Goal: Answer question/provide support: Share knowledge or assist other users

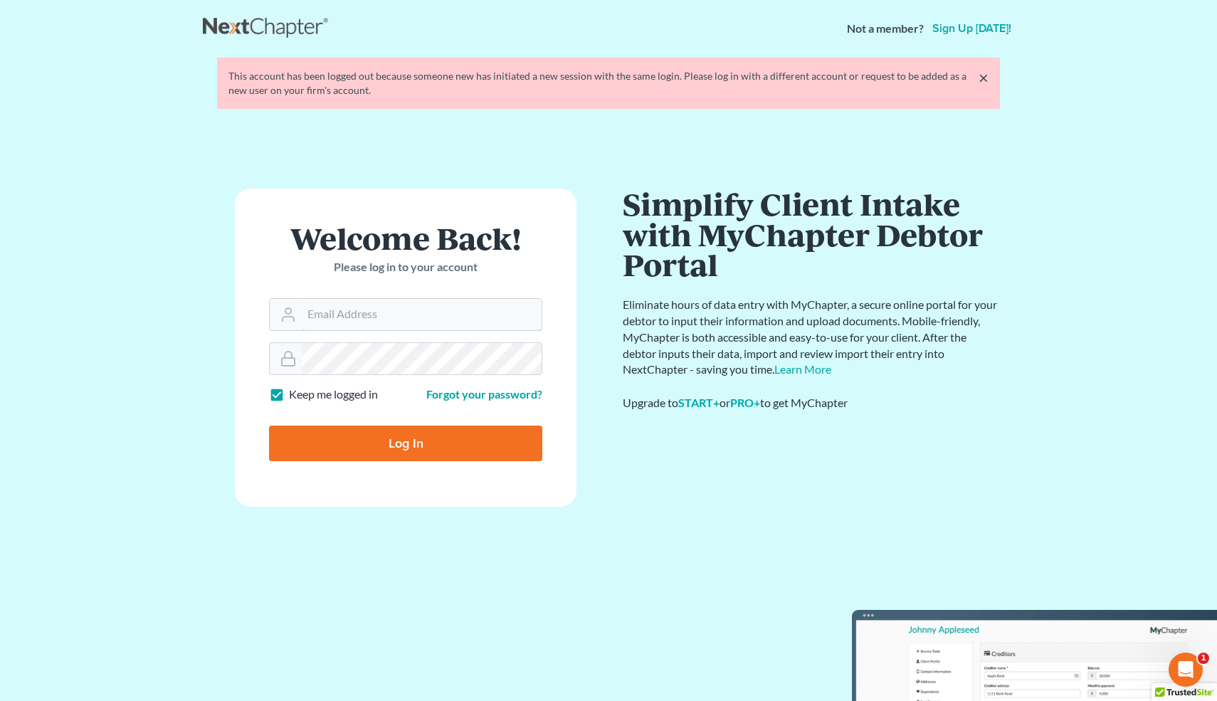
type input "info@bell-law.net"
click at [419, 438] on input "Log In" at bounding box center [405, 444] width 273 height 36
type input "Thinking..."
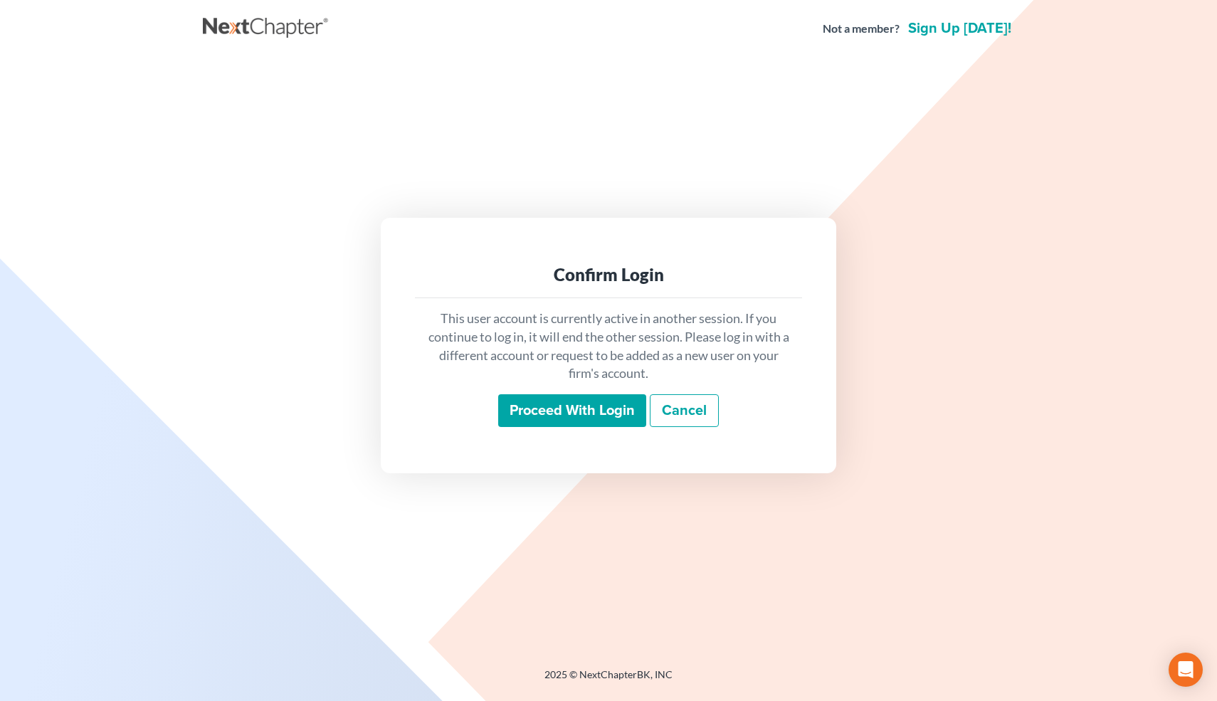
click at [572, 417] on input "Proceed with login" at bounding box center [572, 410] width 148 height 33
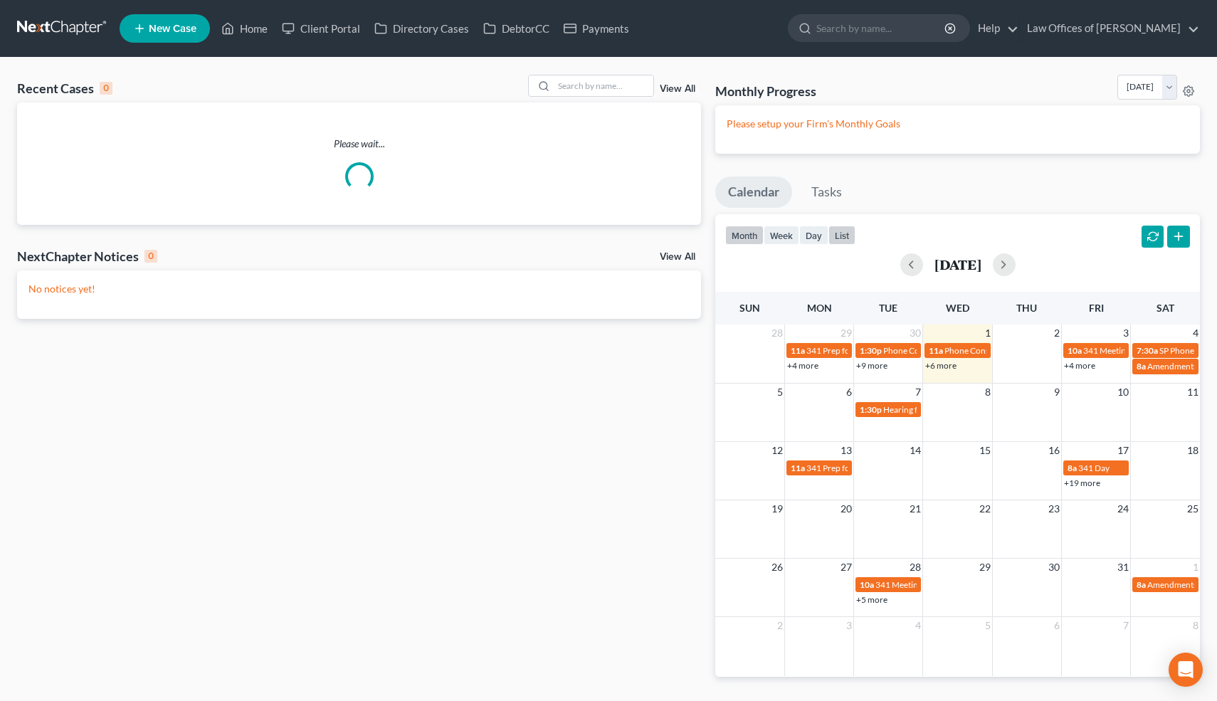
click at [844, 239] on button "list" at bounding box center [841, 235] width 27 height 19
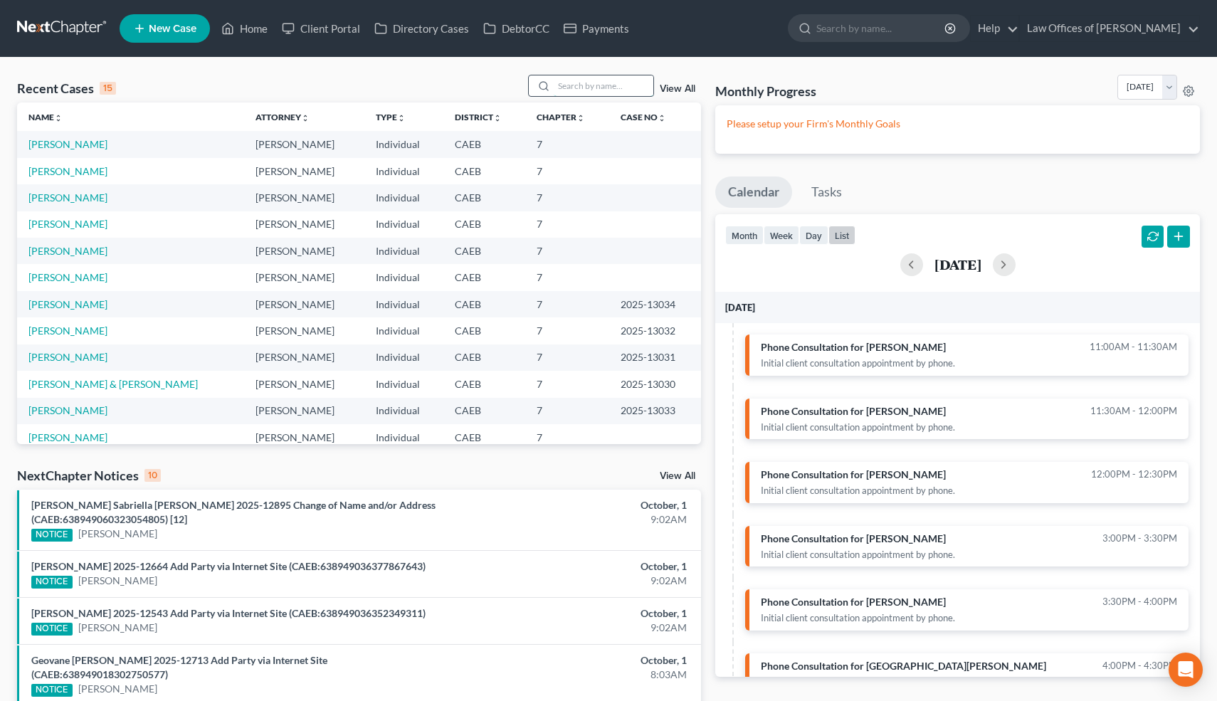
click at [619, 87] on input "search" at bounding box center [604, 85] width 100 height 21
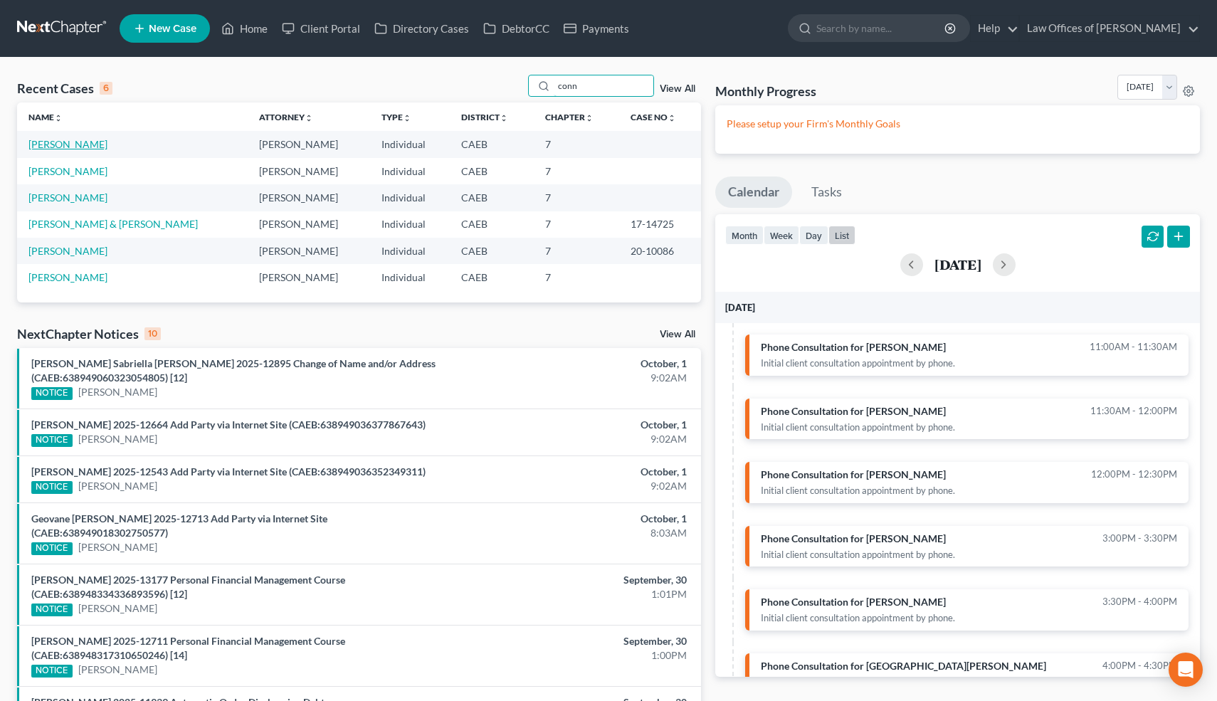
type input "conn"
click at [84, 147] on link "[PERSON_NAME]" at bounding box center [67, 144] width 79 height 12
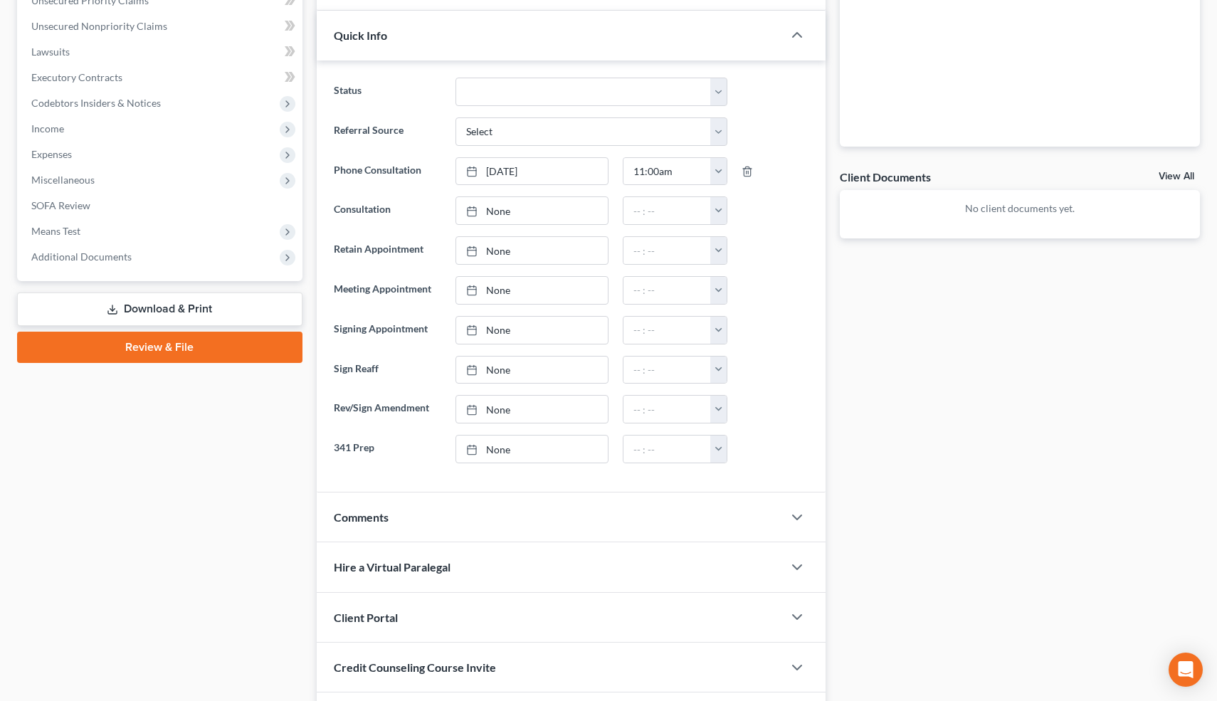
scroll to position [460, 0]
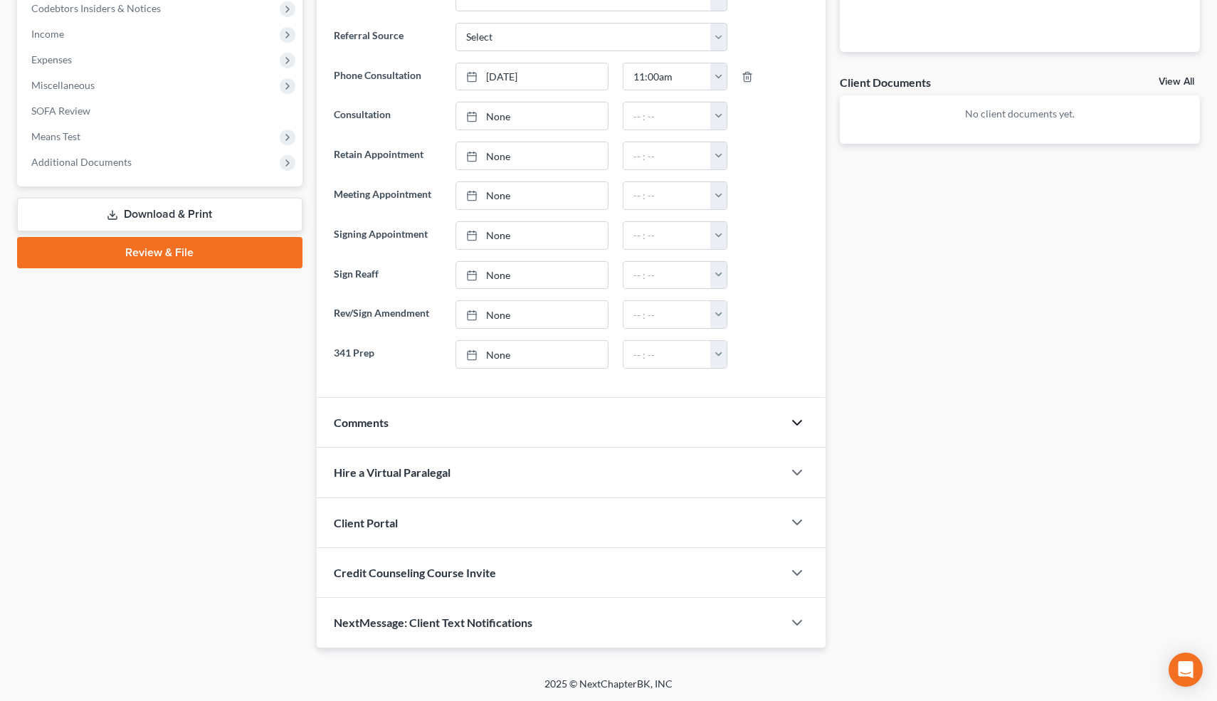
click at [799, 421] on icon "button" at bounding box center [797, 422] width 17 height 17
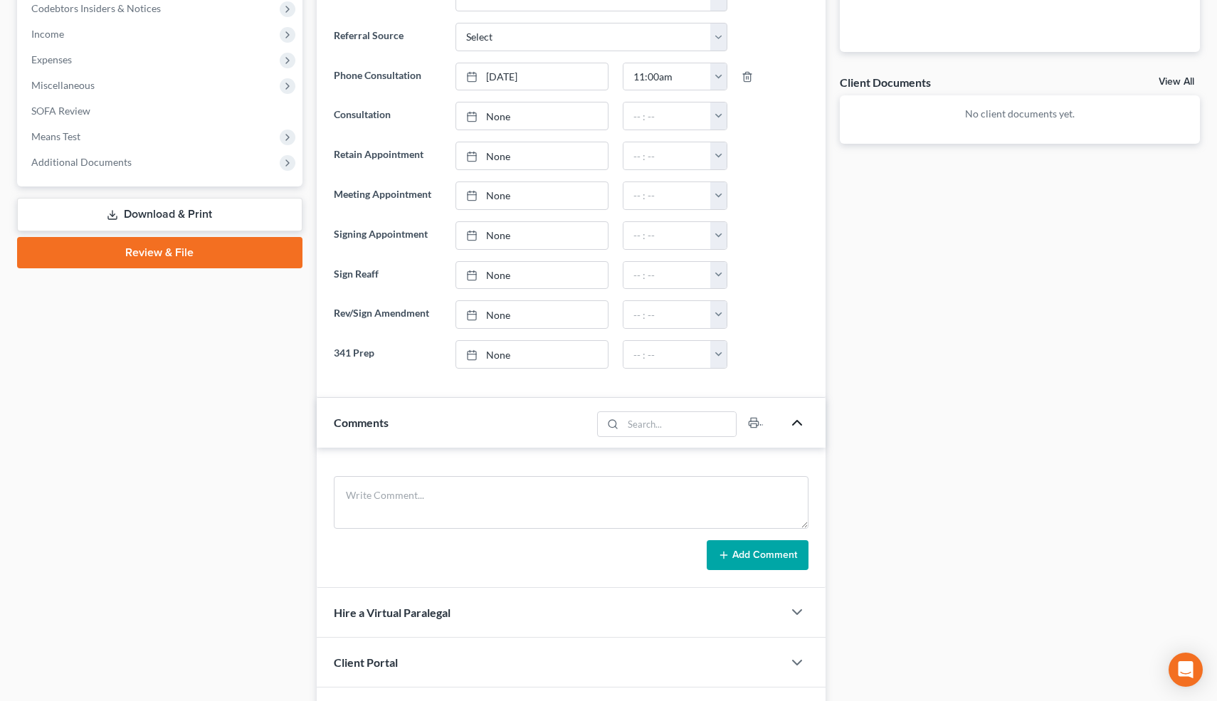
scroll to position [600, 0]
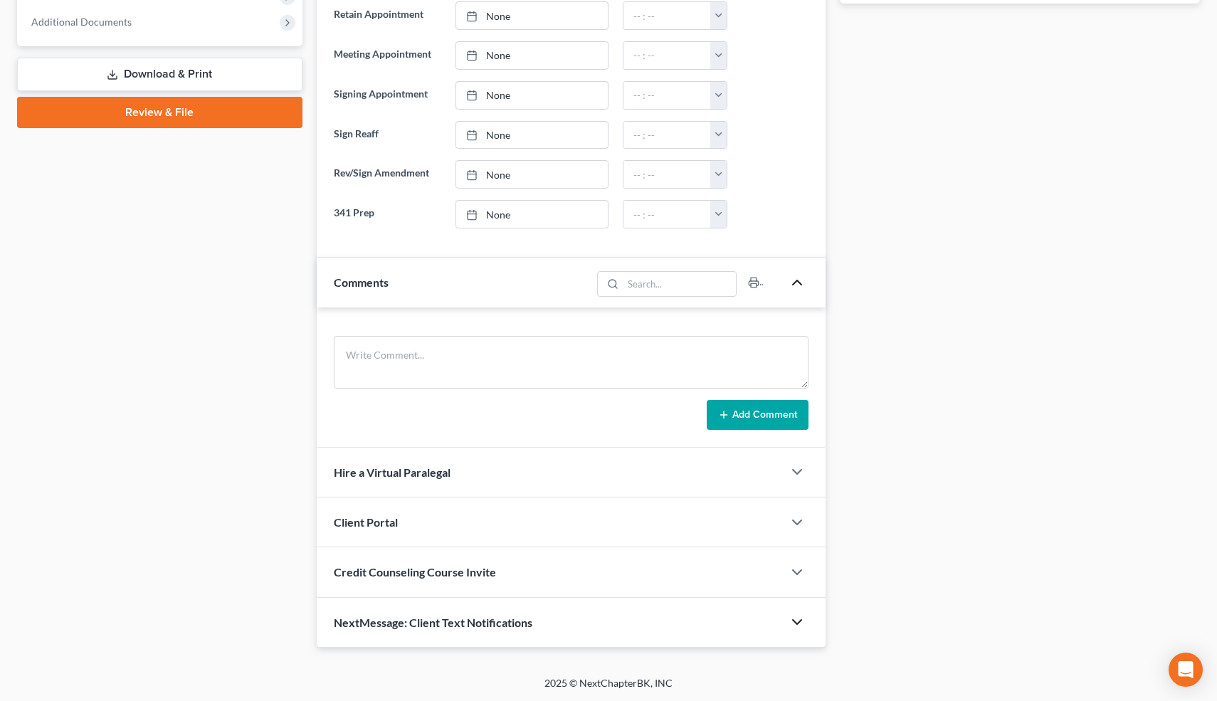
click at [797, 620] on icon "button" at bounding box center [797, 622] width 17 height 17
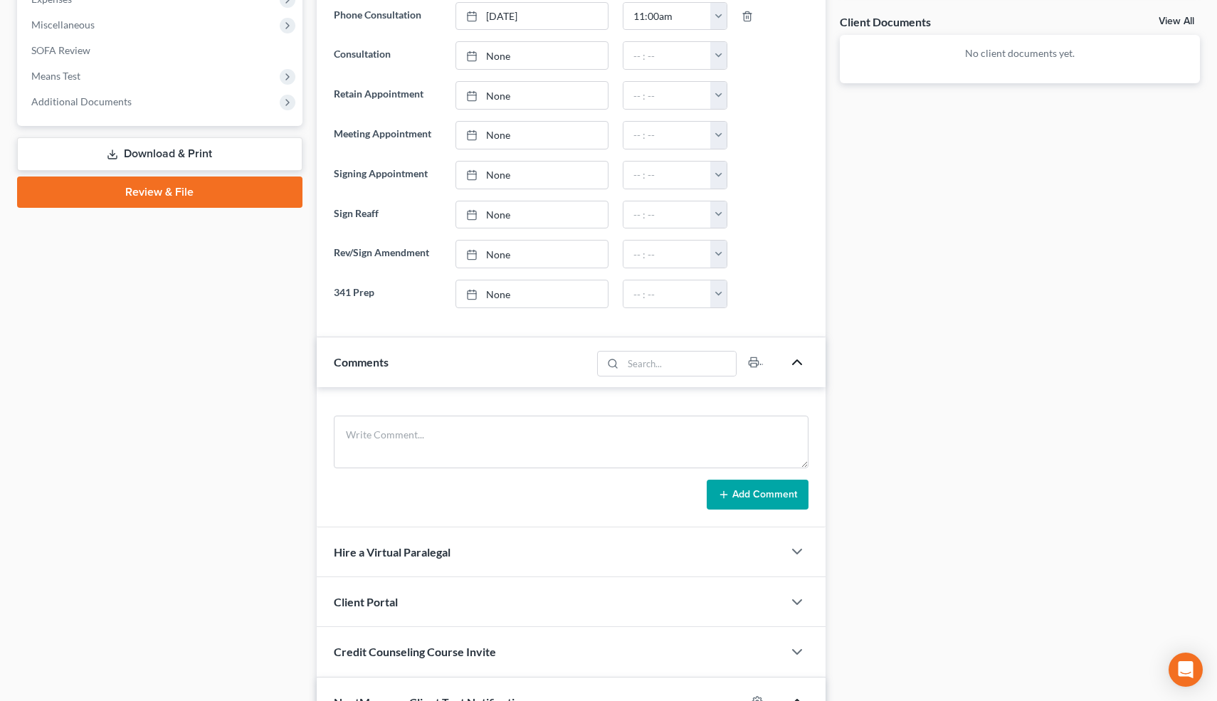
scroll to position [851, 0]
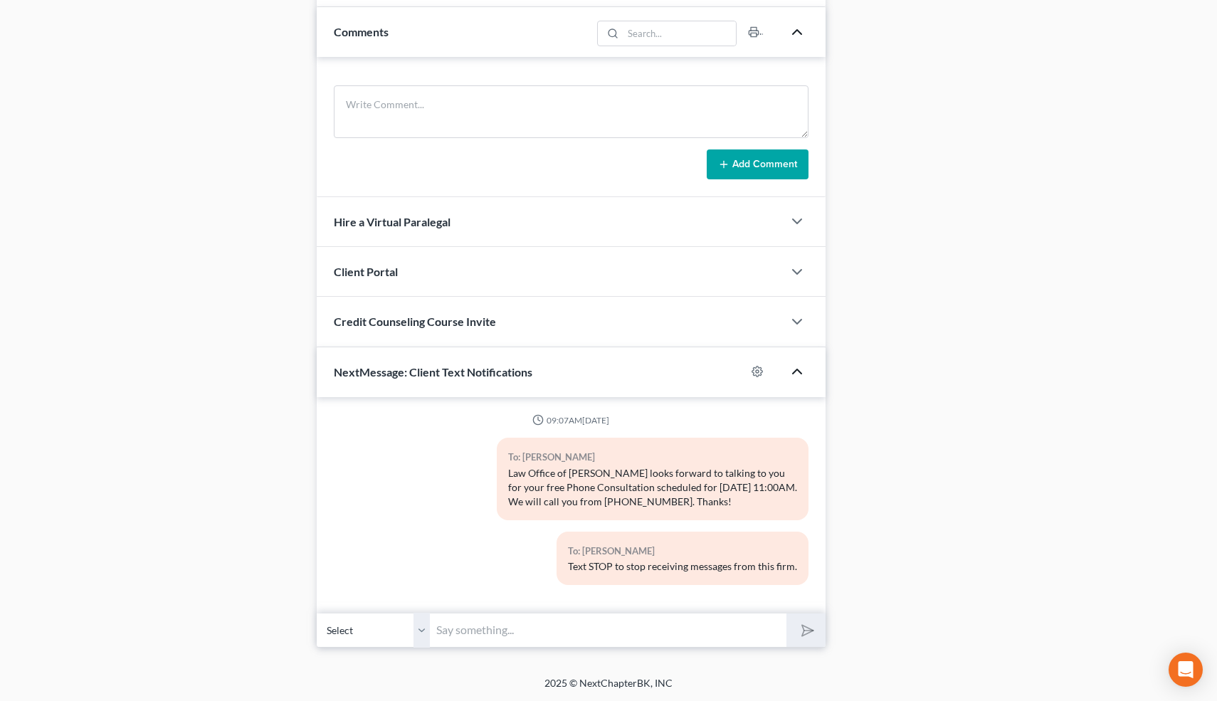
click at [495, 624] on input "text" at bounding box center [609, 630] width 357 height 35
type input "Hi-I just tried to call you for your free consultation. Let me know if you woul…"
click at [803, 628] on polygon "submit" at bounding box center [804, 630] width 17 height 17
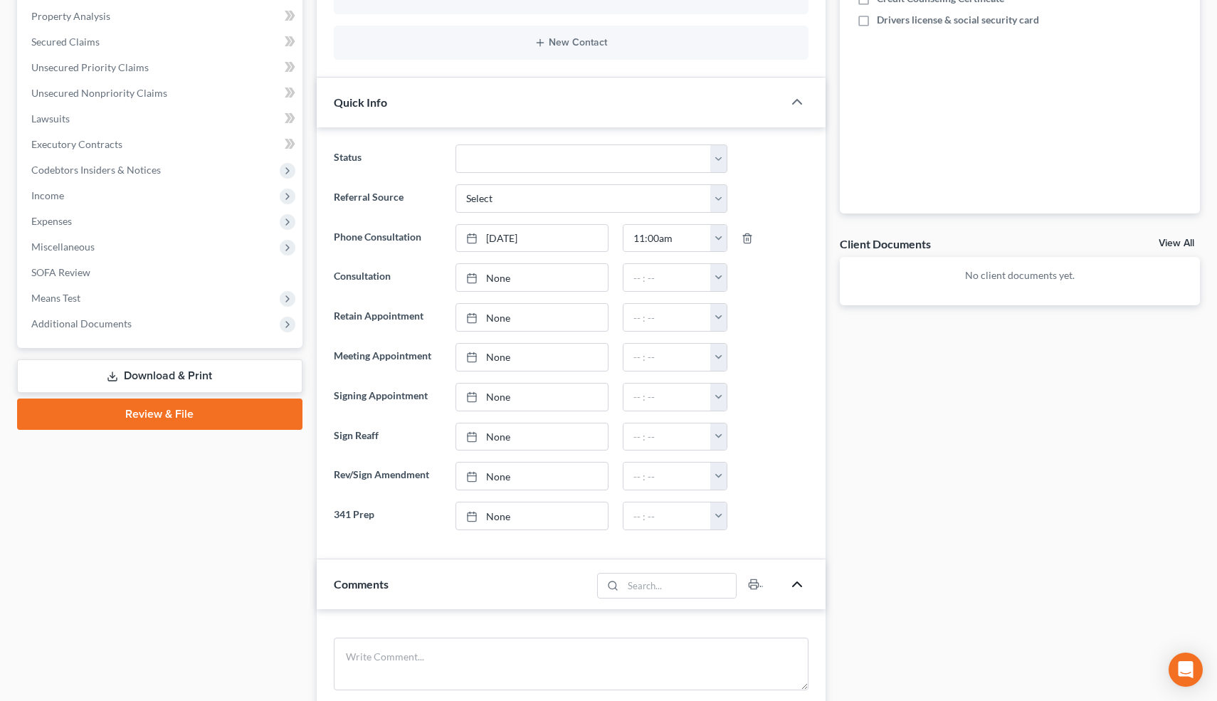
scroll to position [292, 0]
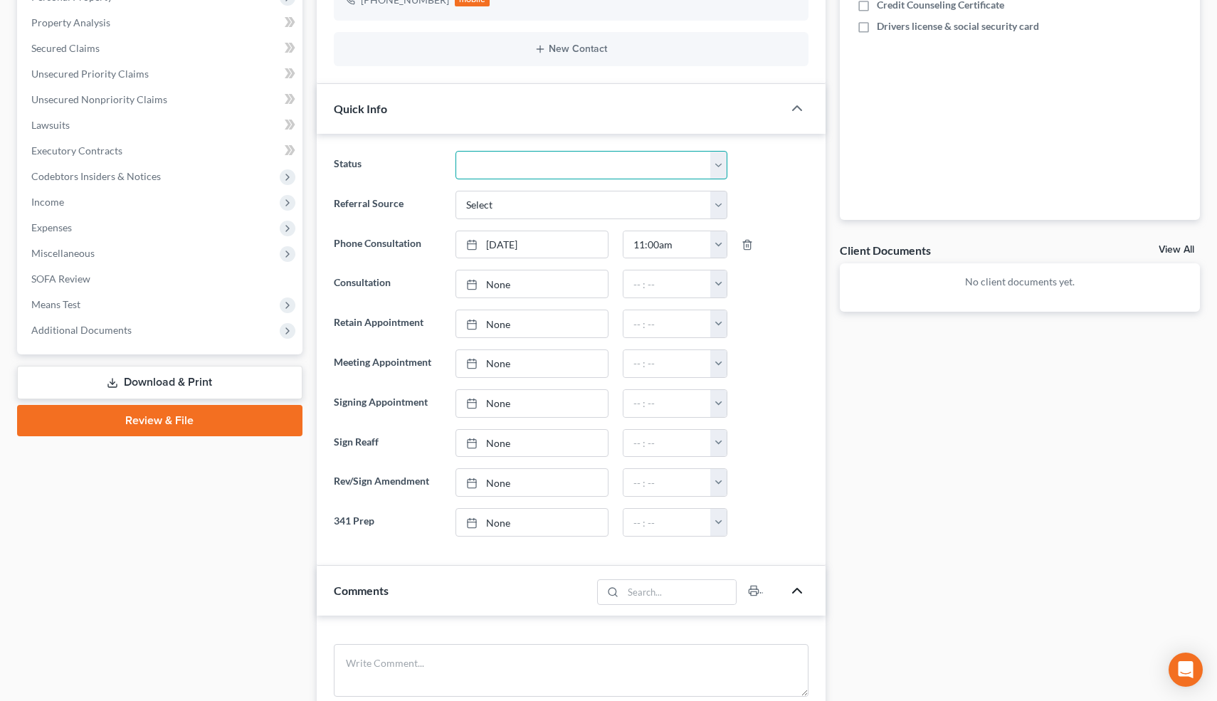
click at [540, 160] on select "Cancelled/Refund Closed Consultation Declined Discharged Filed Income Check In …" at bounding box center [591, 165] width 271 height 28
select select "9"
click at [456, 151] on select "Cancelled/Refund Closed Consultation Declined Discharged Filed Income Check In …" at bounding box center [591, 165] width 271 height 28
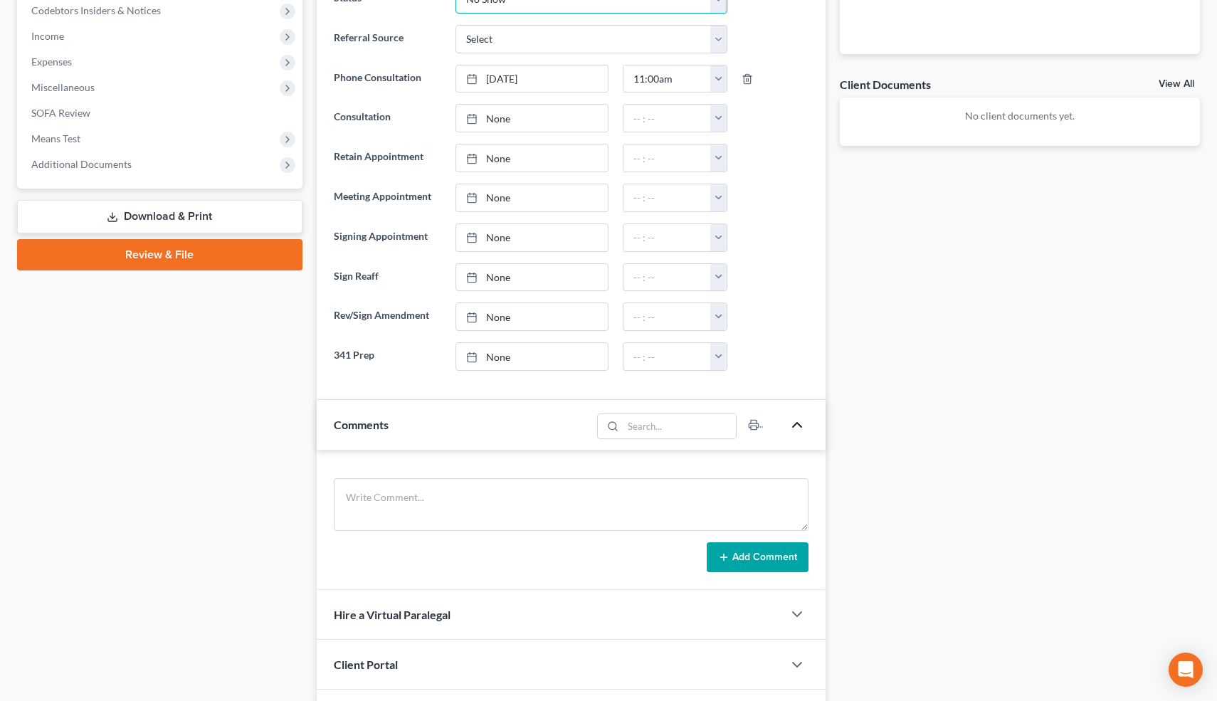
scroll to position [460, 0]
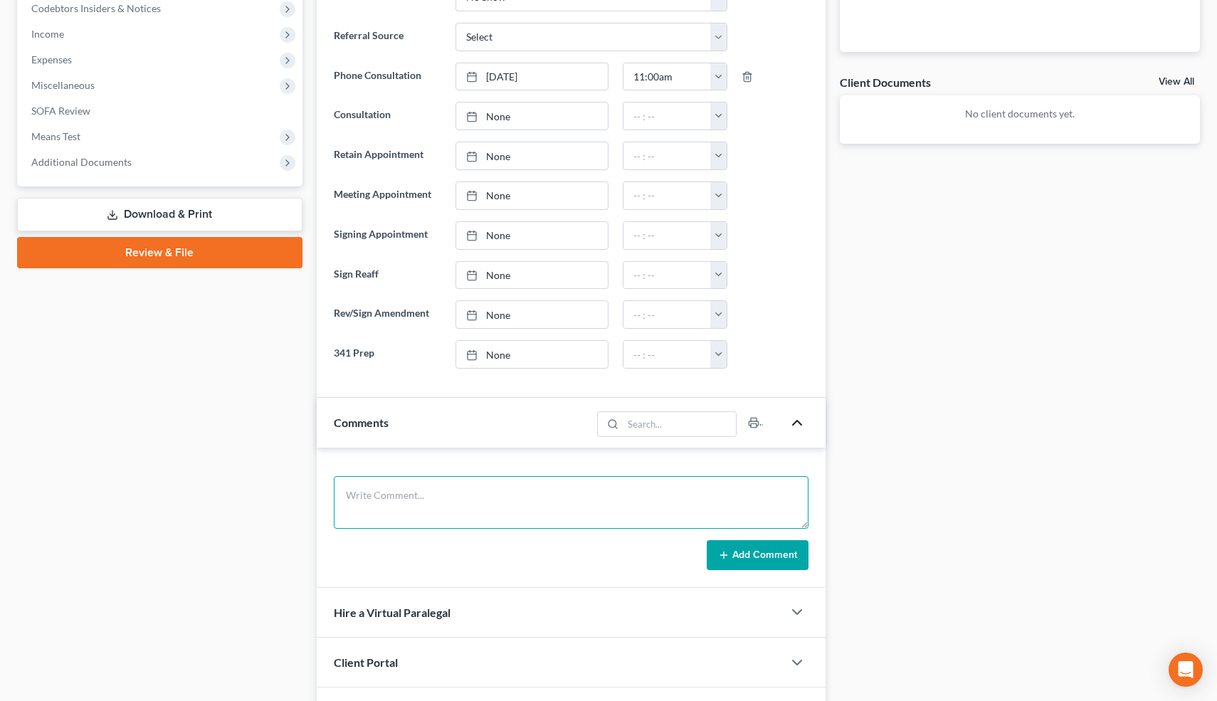
click at [473, 509] on textarea at bounding box center [571, 502] width 475 height 53
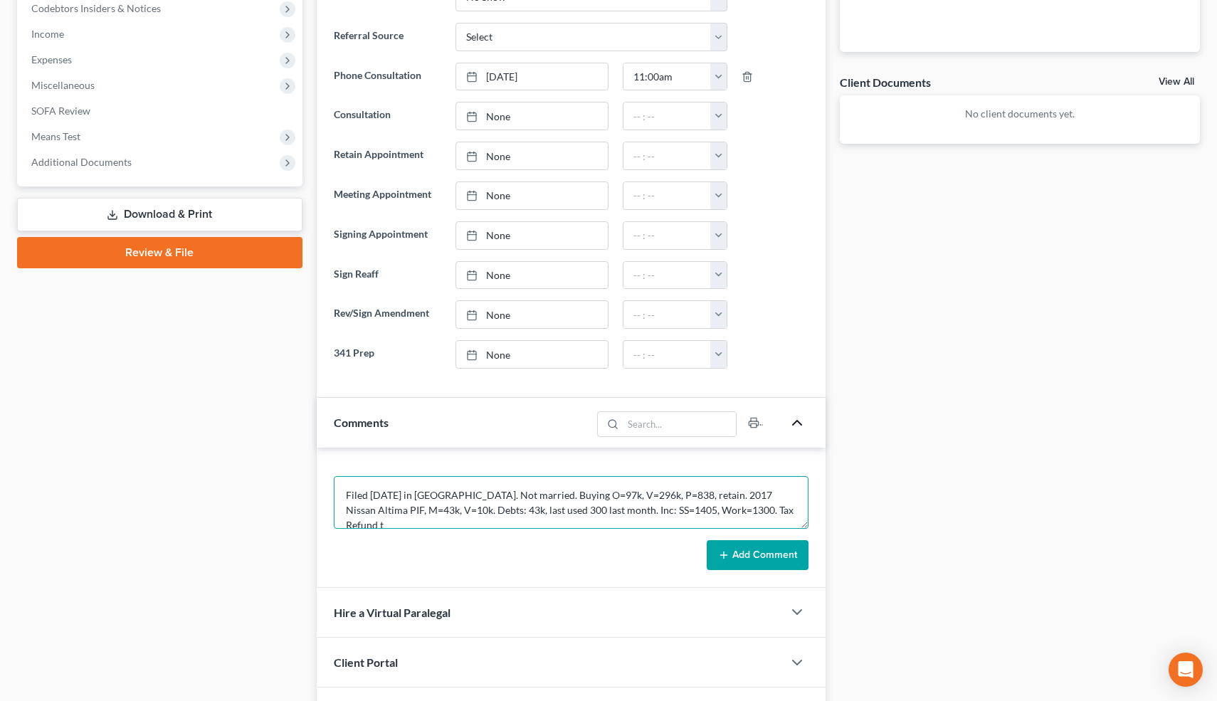
scroll to position [3, 0]
type textarea "Filed [DATE] in [GEOGRAPHIC_DATA]. Not married. Buying O=97k, V=296k, P=838, re…"
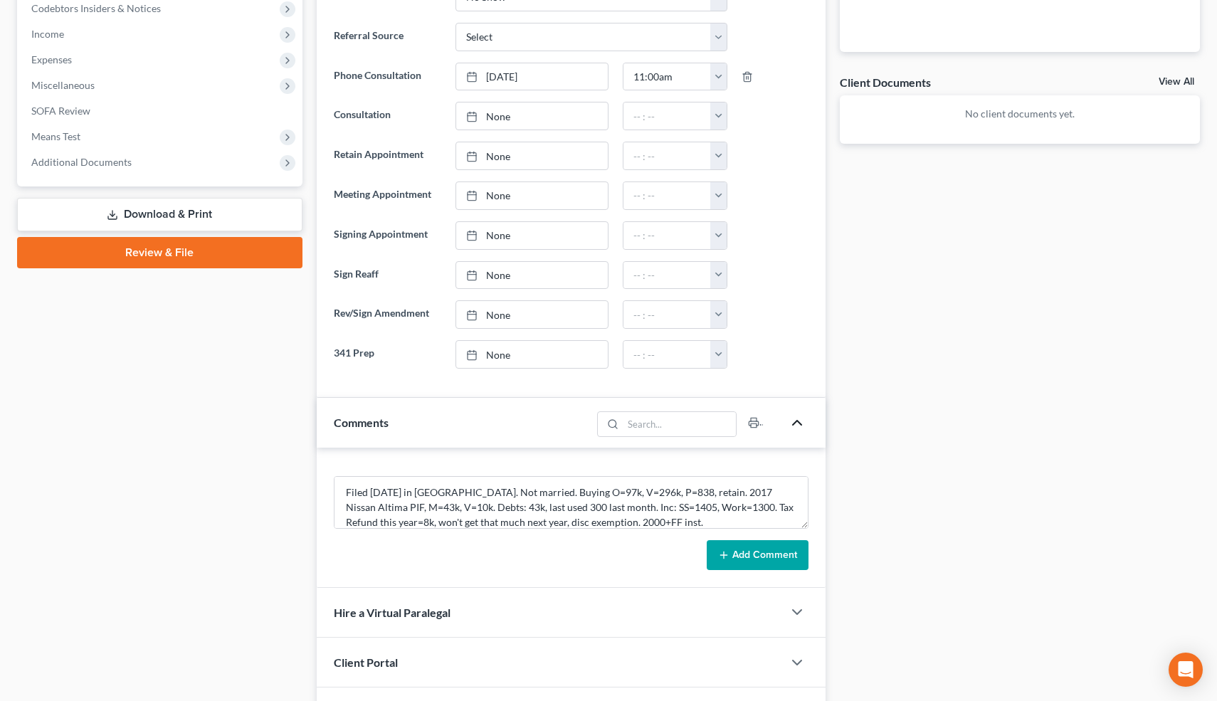
click at [728, 558] on icon at bounding box center [723, 554] width 11 height 11
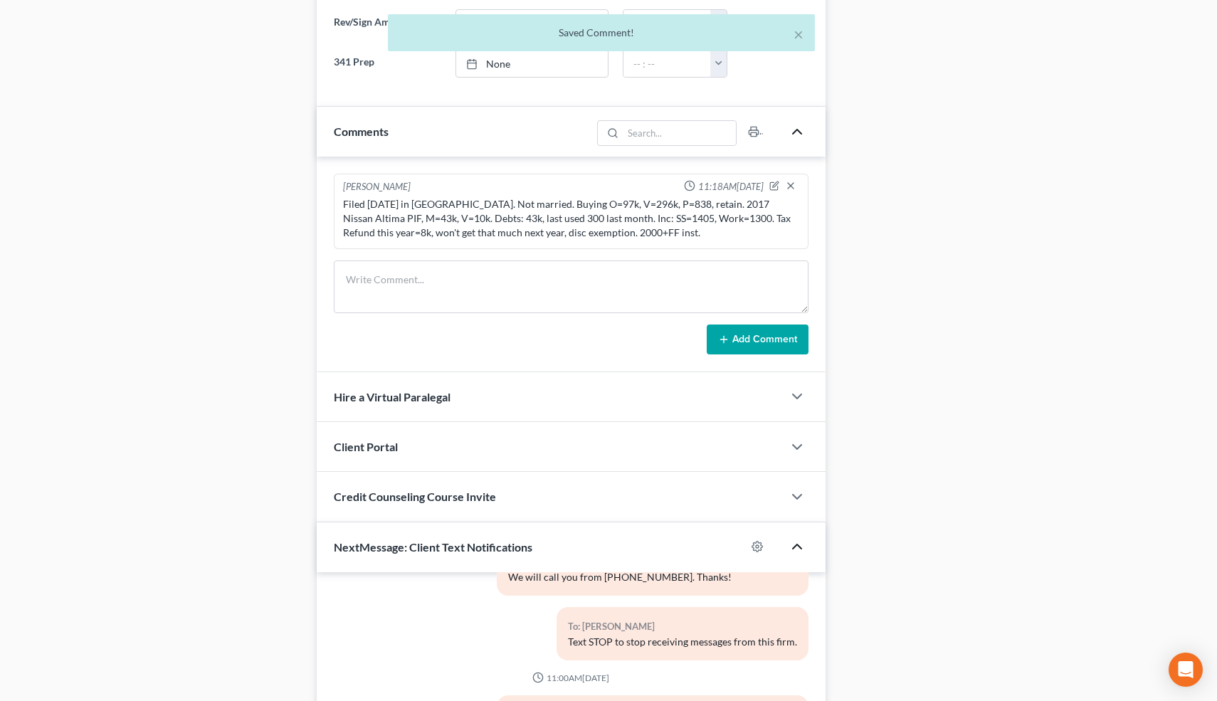
scroll to position [994, 0]
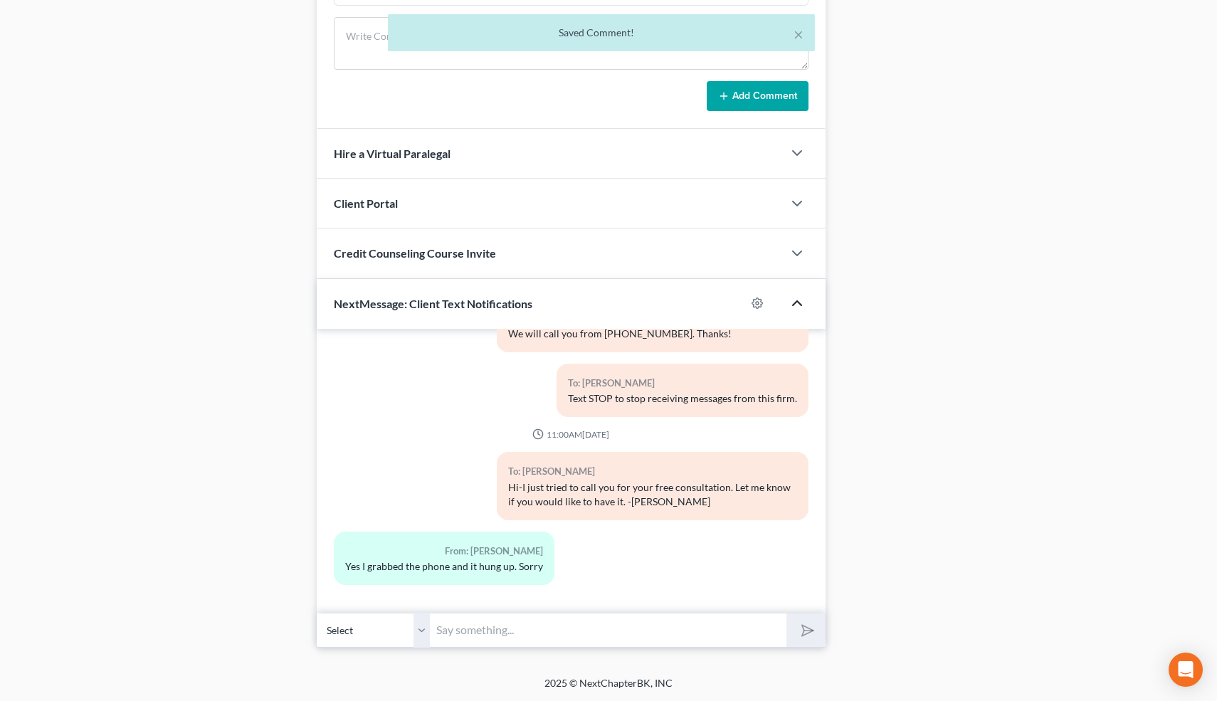
click at [594, 631] on input "text" at bounding box center [609, 630] width 357 height 35
type input "Nice talking to you! Like I said, just reply here if you have any questions or …"
click at [806, 627] on icon "submit" at bounding box center [805, 630] width 20 height 20
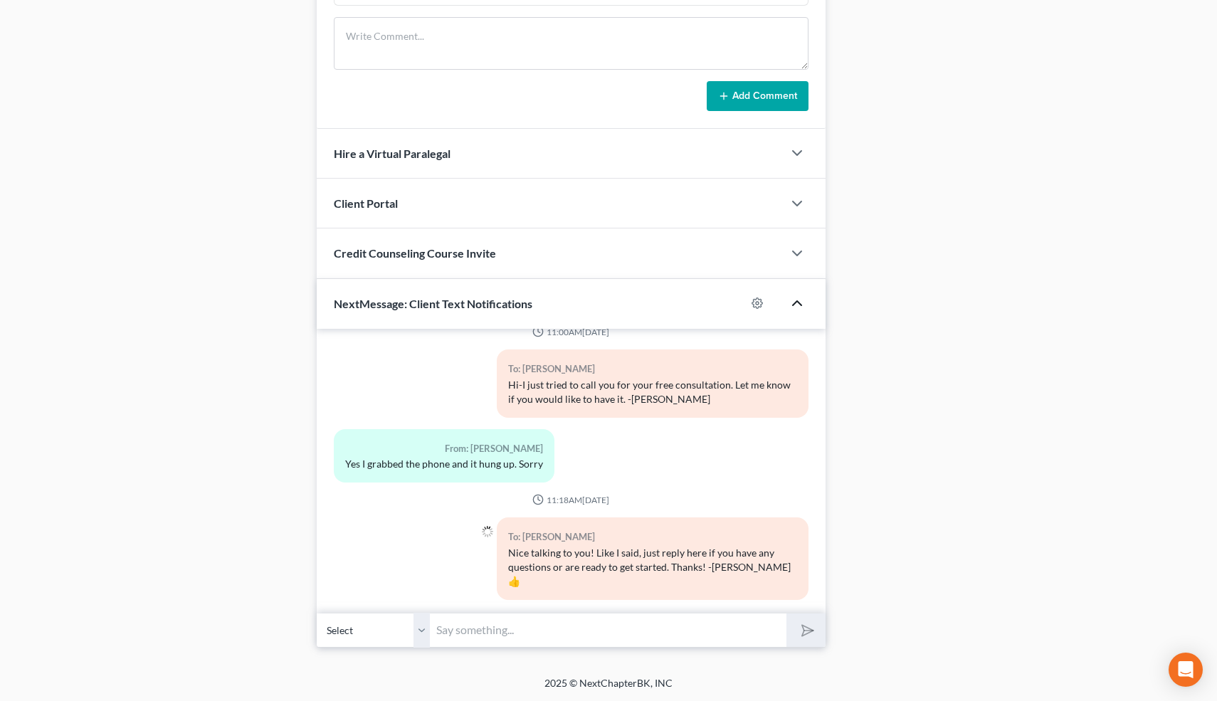
scroll to position [0, 0]
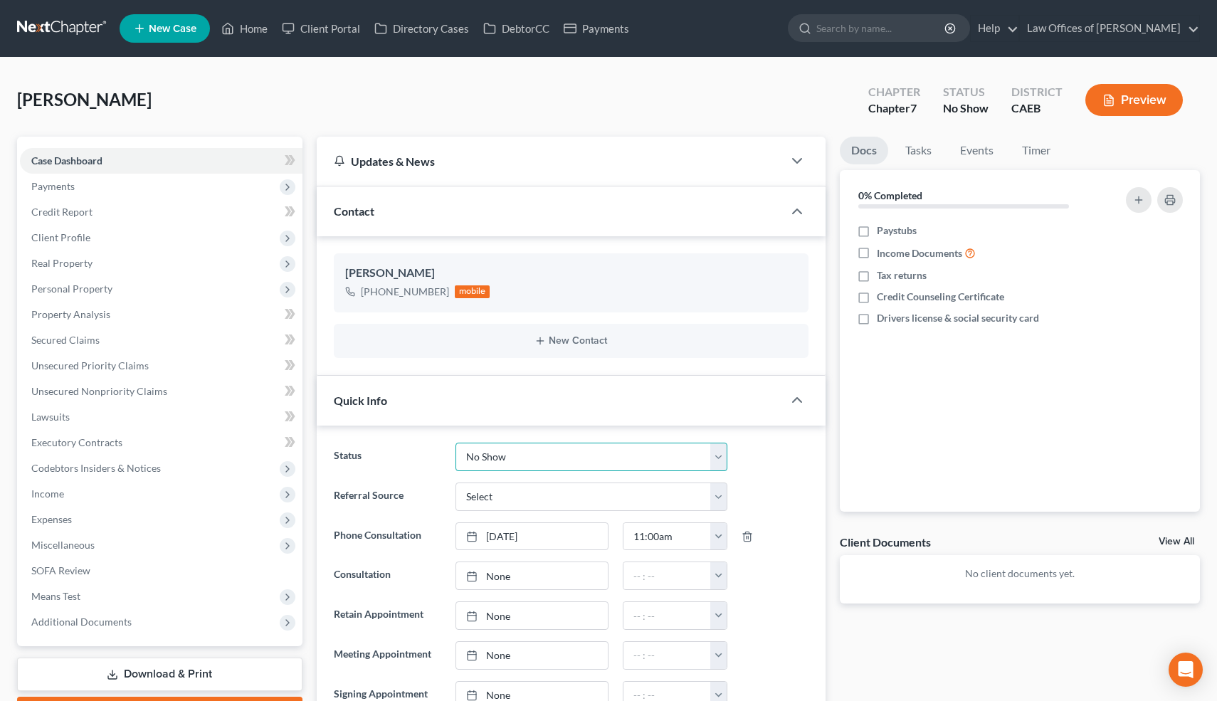
click at [479, 458] on select "Cancelled/Refund Closed Consultation Declined Discharged Filed Income Check In …" at bounding box center [591, 457] width 271 height 28
select select "10"
click at [456, 443] on select "Cancelled/Refund Closed Consultation Declined Discharged Filed Income Check In …" at bounding box center [591, 457] width 271 height 28
click at [258, 31] on link "Home" at bounding box center [244, 29] width 60 height 26
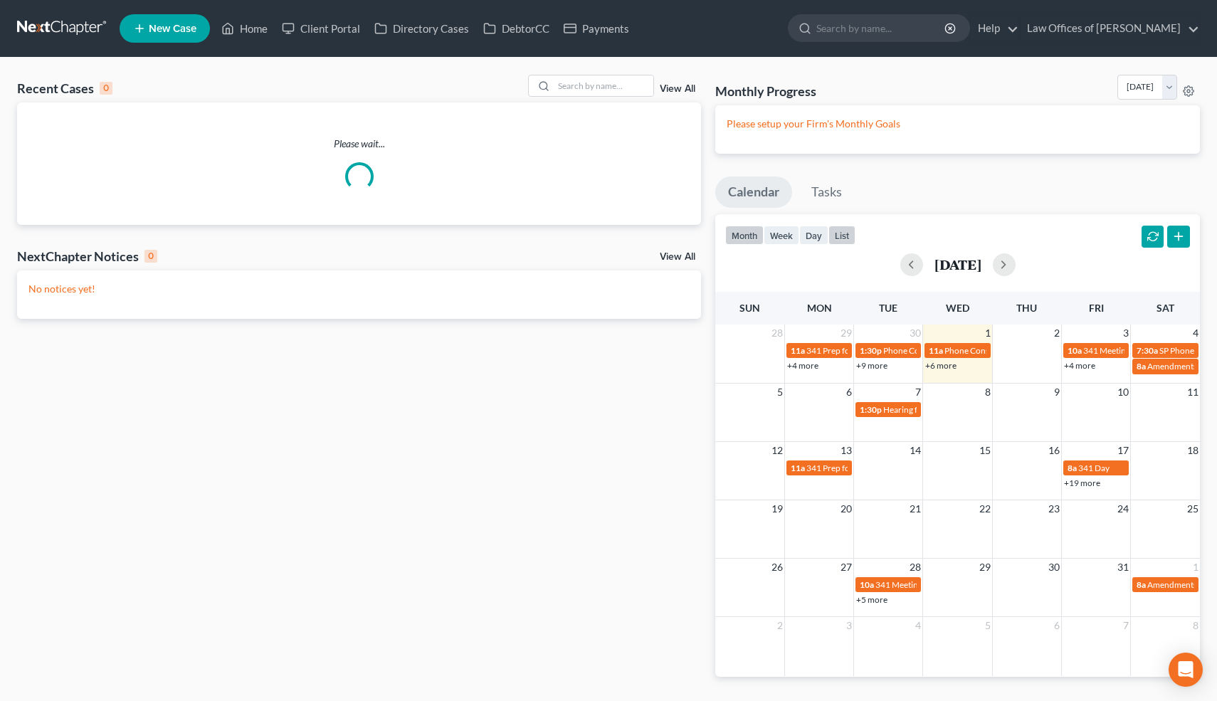
click at [848, 231] on button "list" at bounding box center [841, 235] width 27 height 19
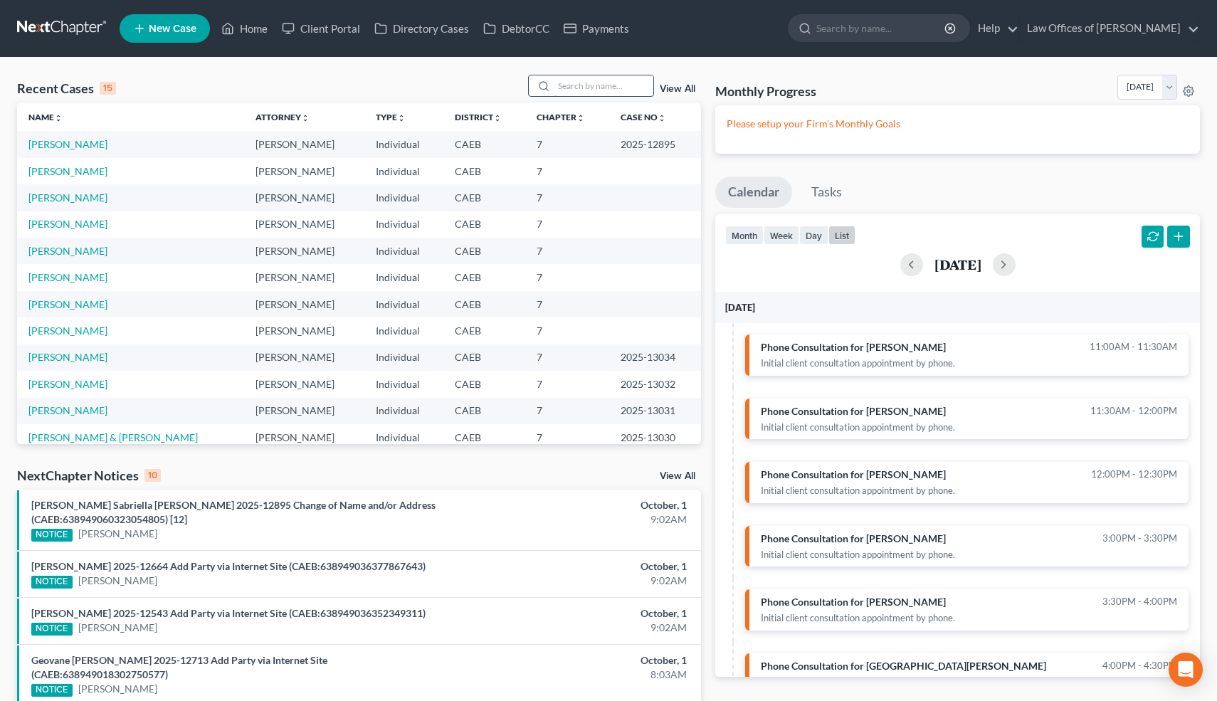
click at [606, 81] on input "search" at bounding box center [604, 85] width 100 height 21
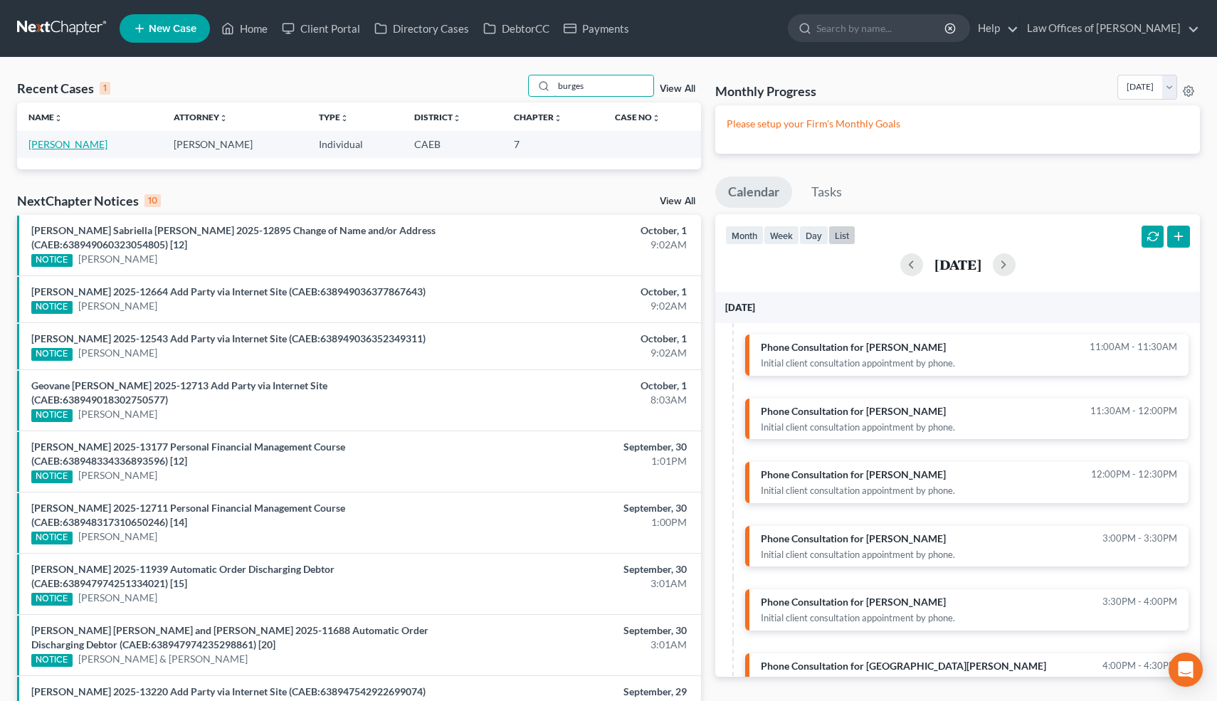
type input "burges"
click at [90, 145] on link "[PERSON_NAME]" at bounding box center [67, 144] width 79 height 12
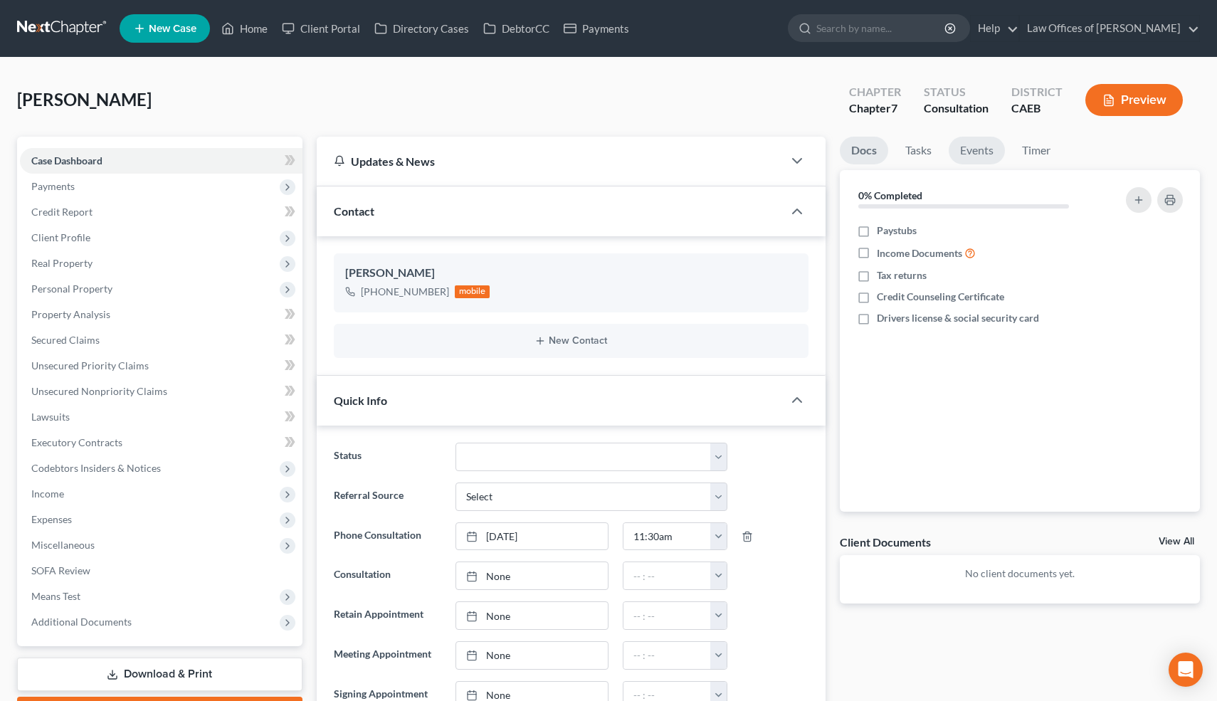
click at [978, 151] on link "Events" at bounding box center [977, 151] width 56 height 28
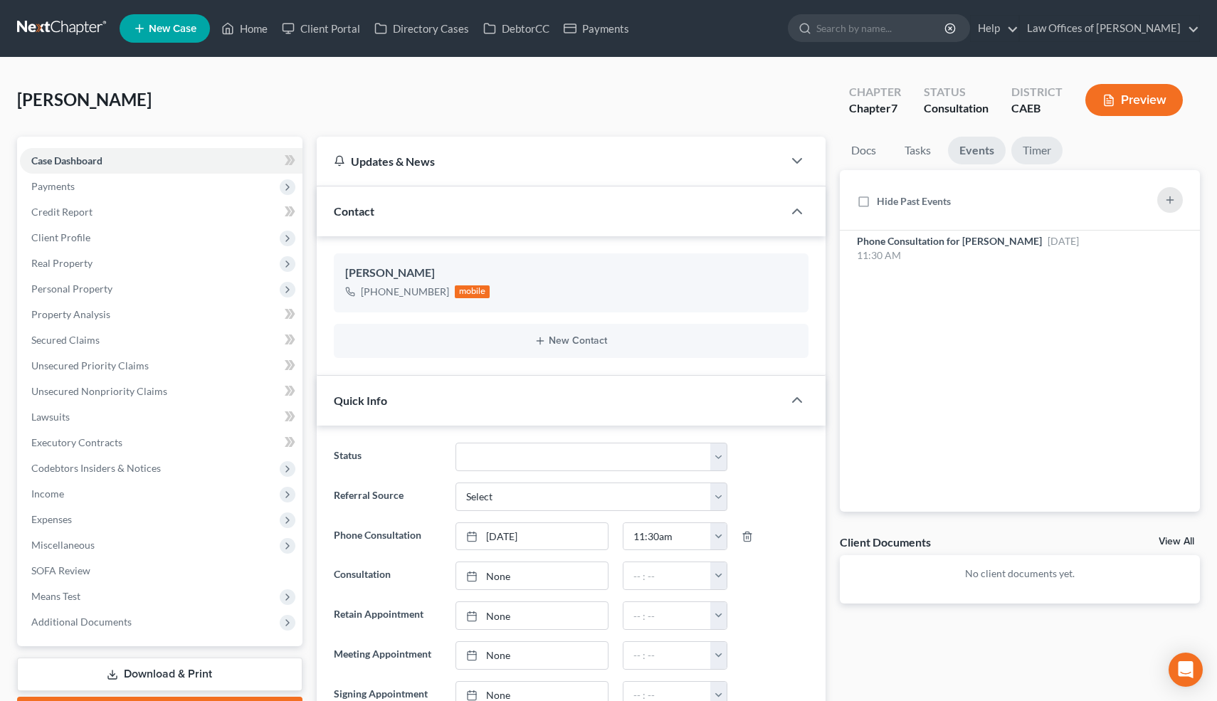
click at [1045, 151] on link "Timer" at bounding box center [1036, 151] width 51 height 28
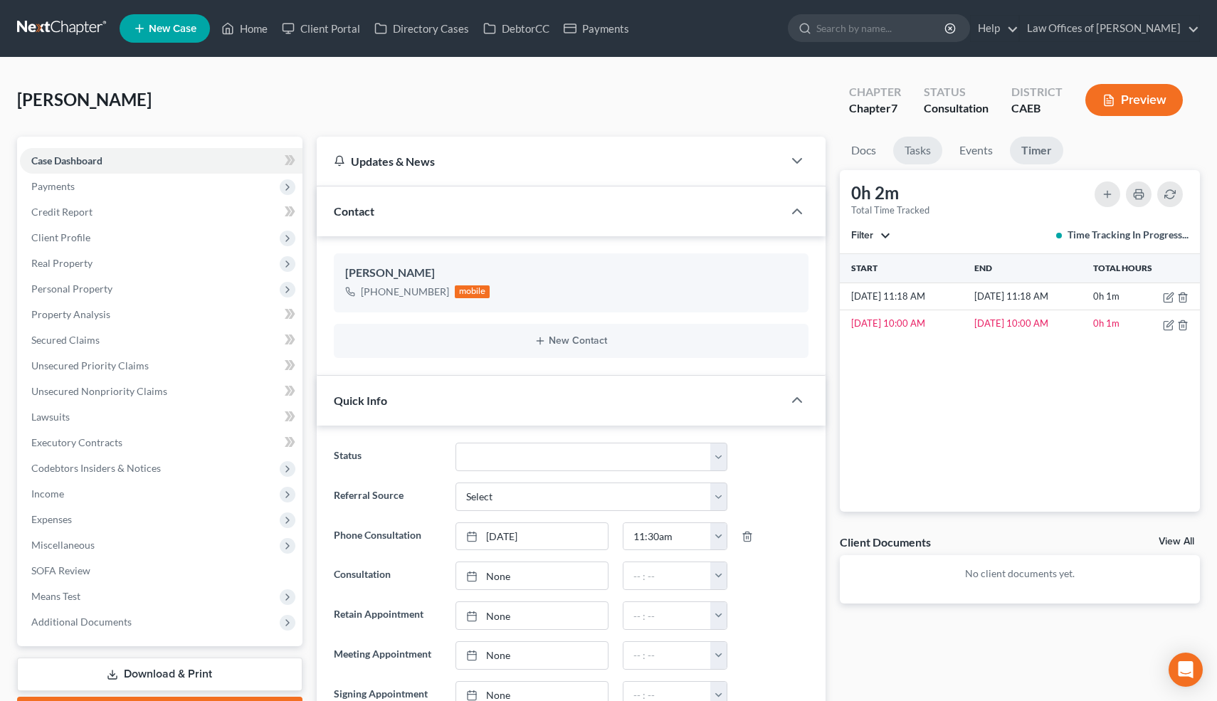
click at [915, 149] on link "Tasks" at bounding box center [917, 151] width 49 height 28
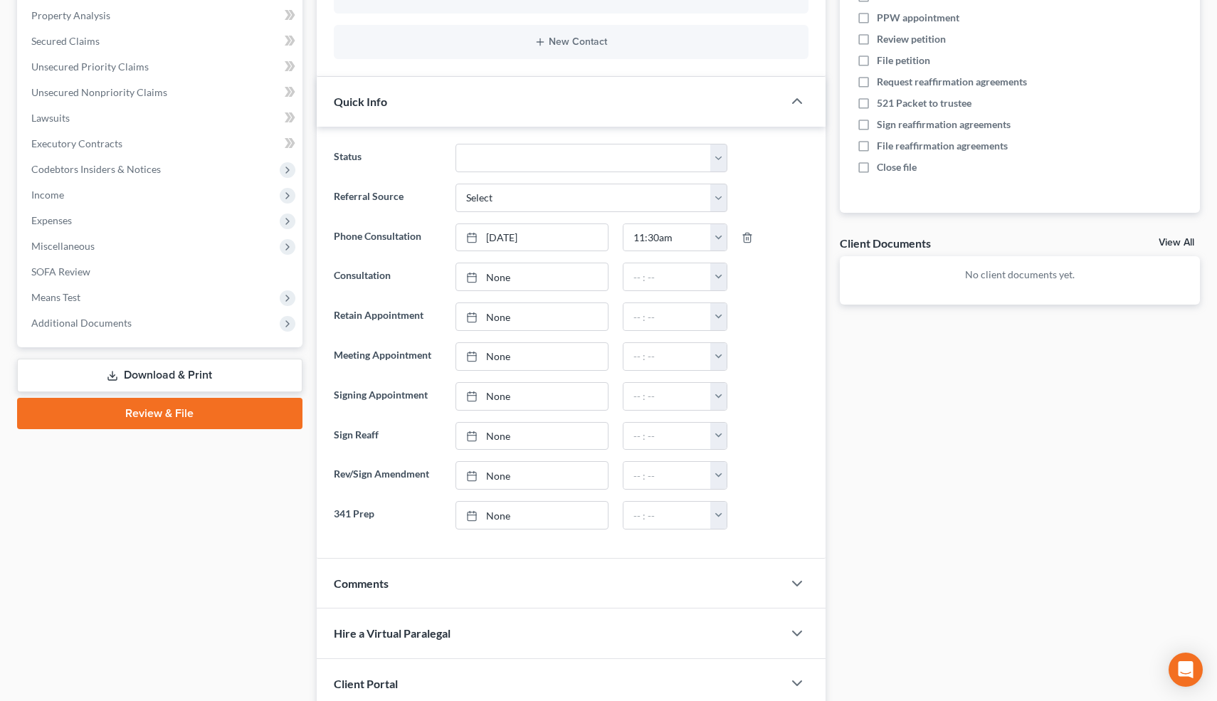
scroll to position [460, 0]
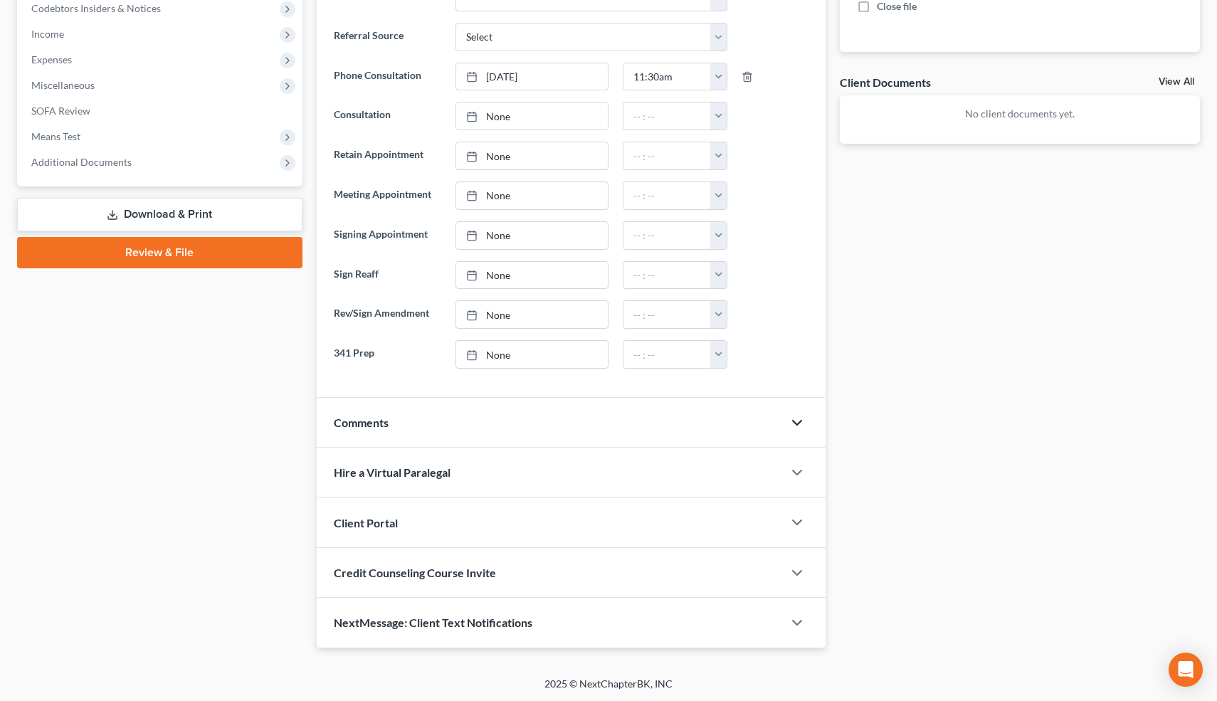
click at [795, 427] on icon "button" at bounding box center [797, 422] width 17 height 17
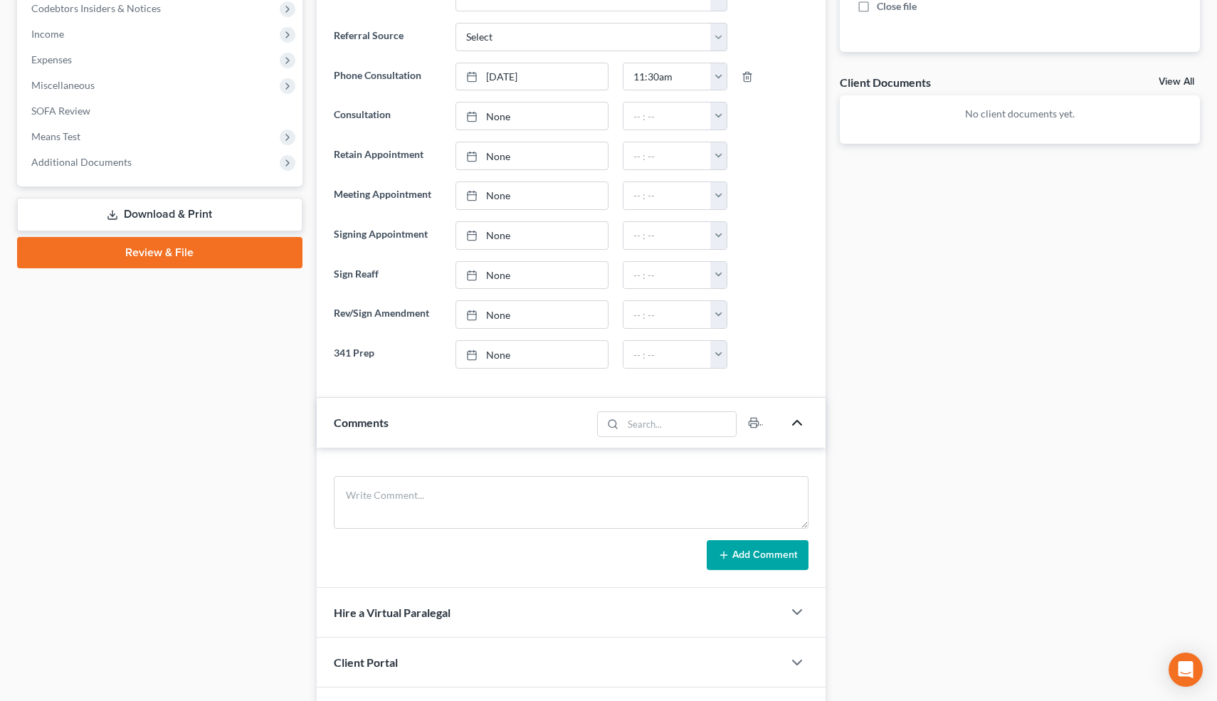
scroll to position [600, 0]
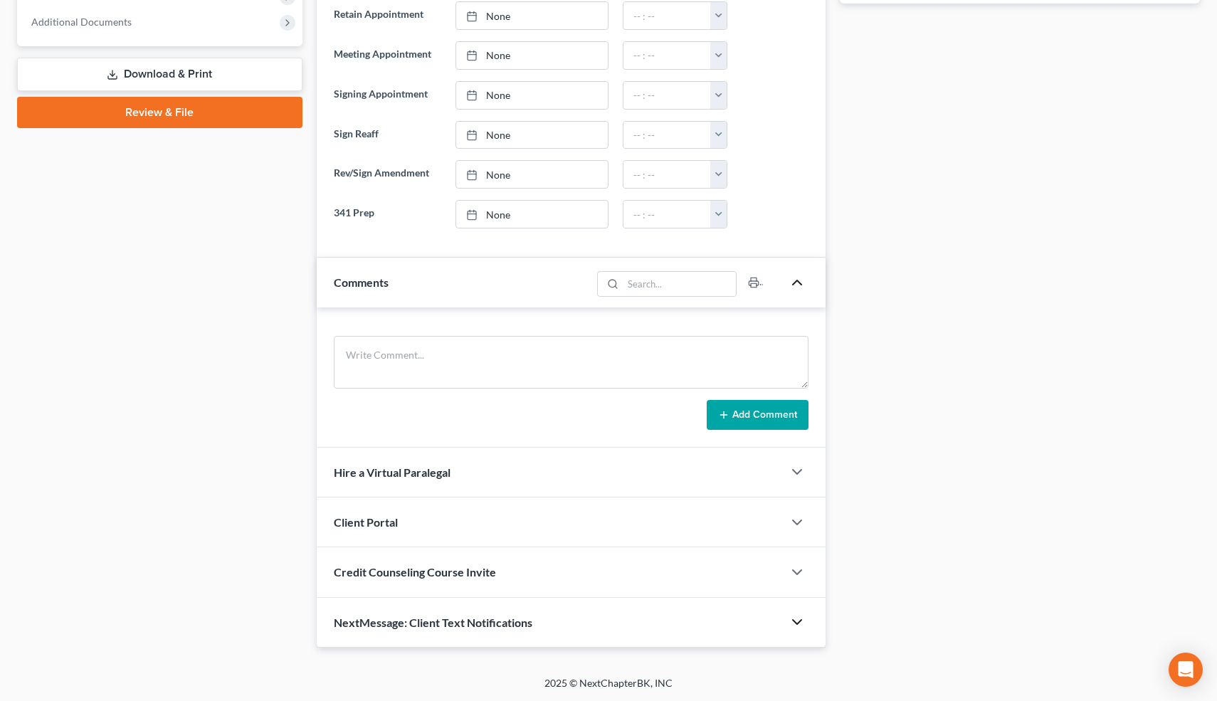
click at [795, 624] on icon "button" at bounding box center [797, 622] width 17 height 17
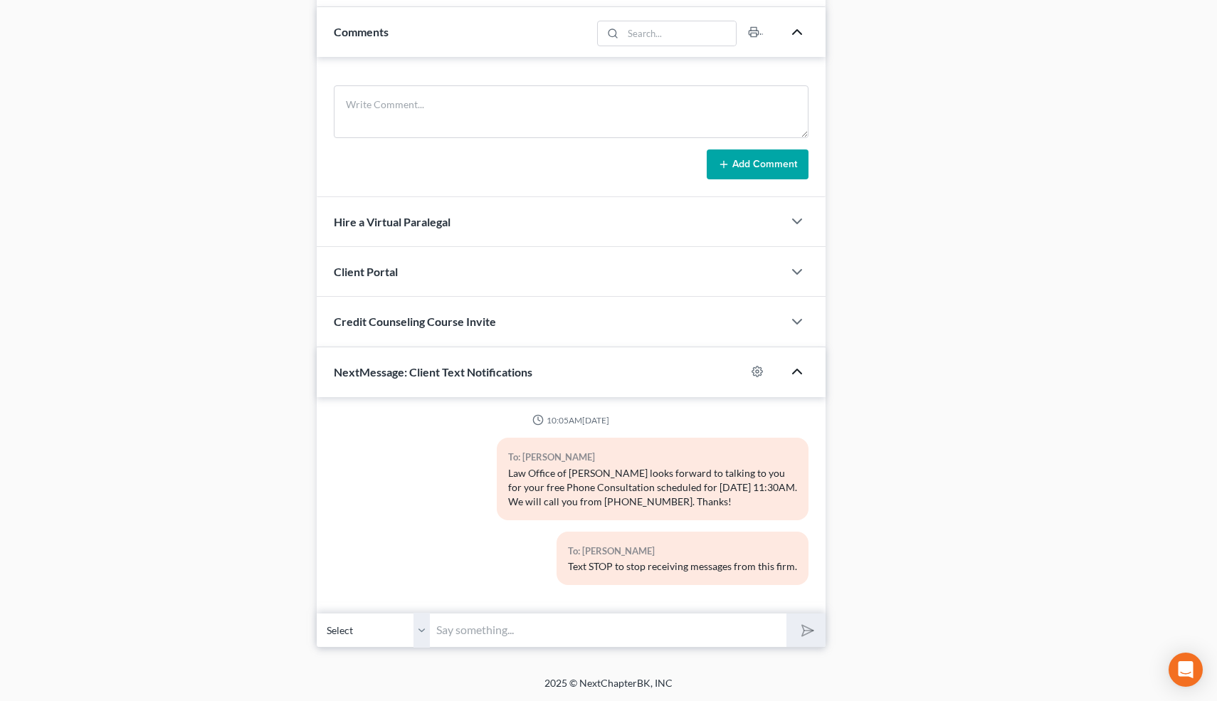
scroll to position [0, 0]
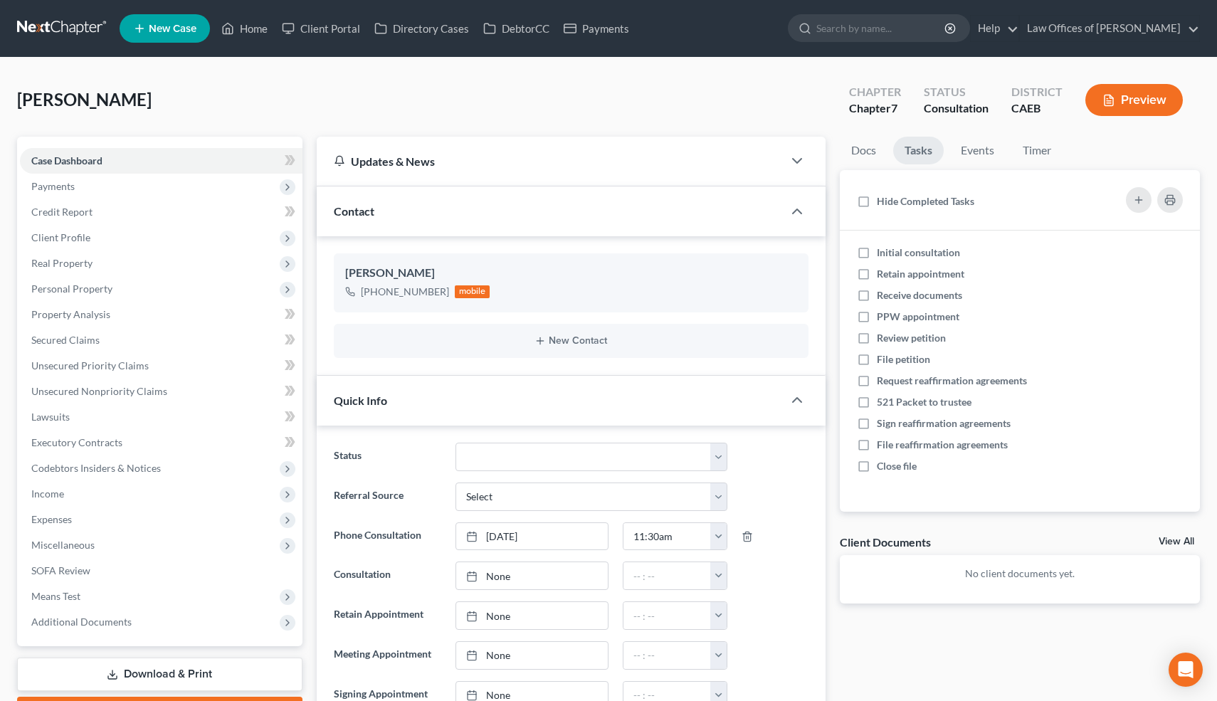
click at [746, 387] on div "Quick Info" at bounding box center [550, 400] width 467 height 49
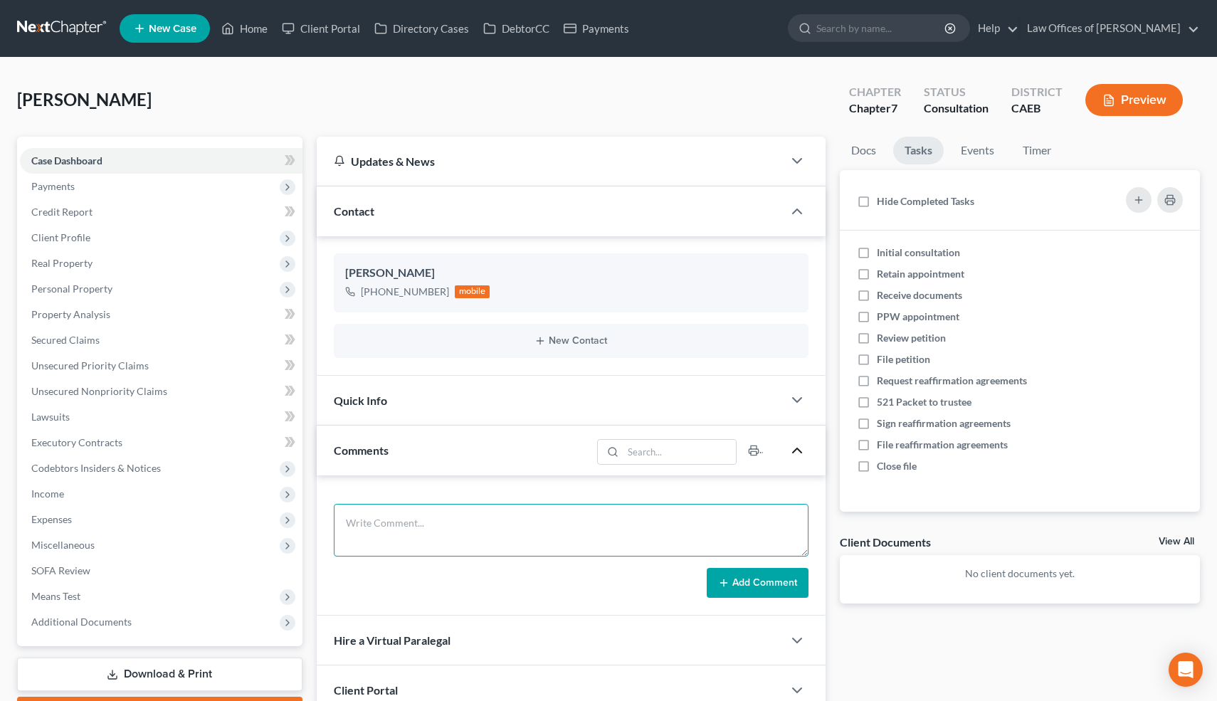
click at [429, 545] on textarea at bounding box center [571, 530] width 475 height 53
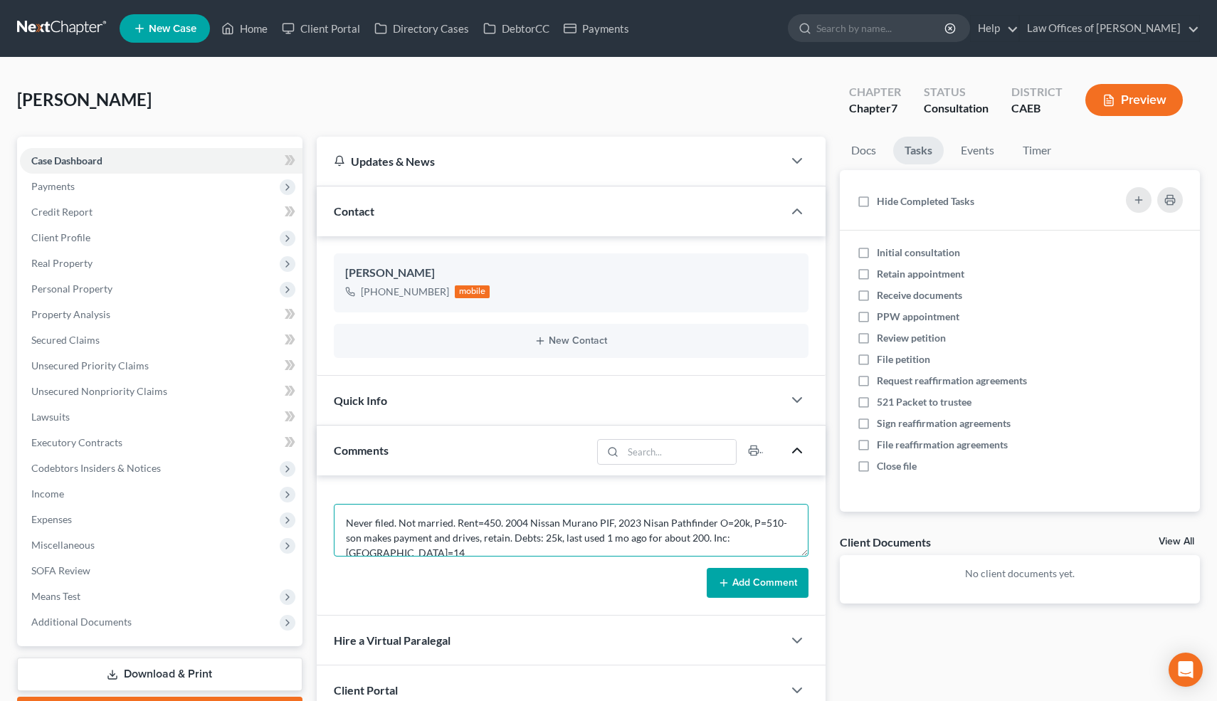
scroll to position [3, 0]
type textarea "Never filed. Not married. Rent=450. 2004 Nissan Murano PIF, 2023 Nisan Pathfind…"
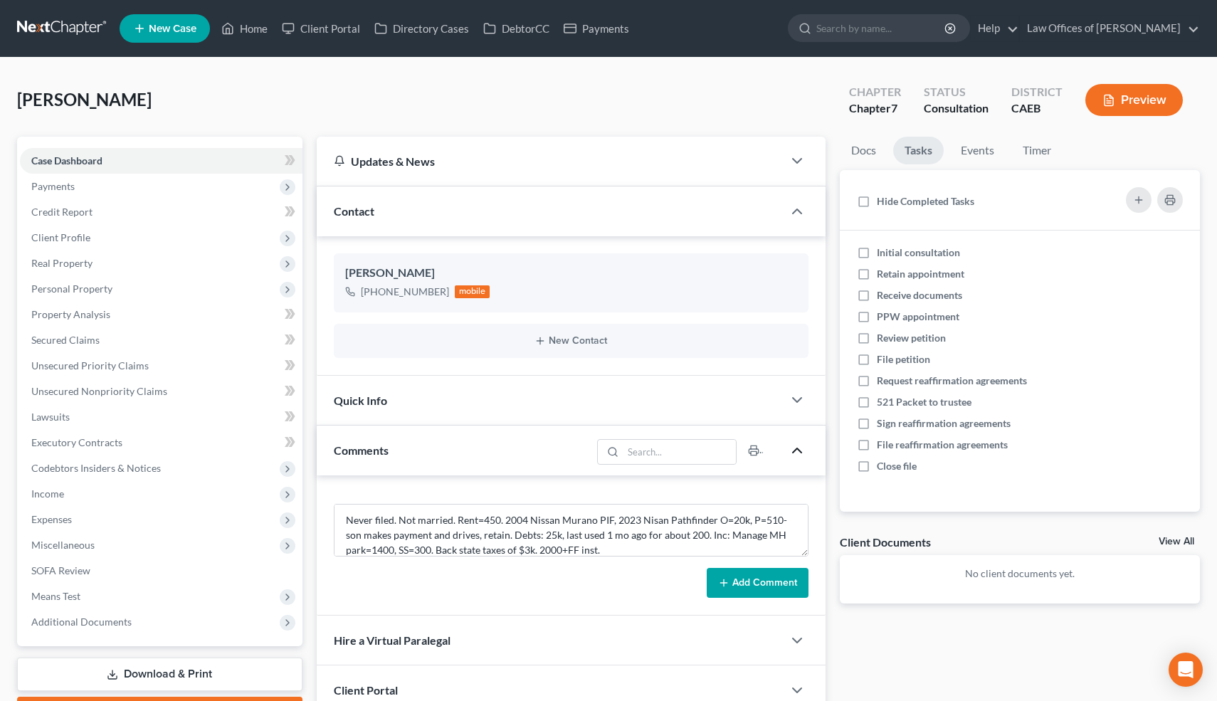
click at [753, 575] on button "Add Comment" at bounding box center [758, 583] width 102 height 30
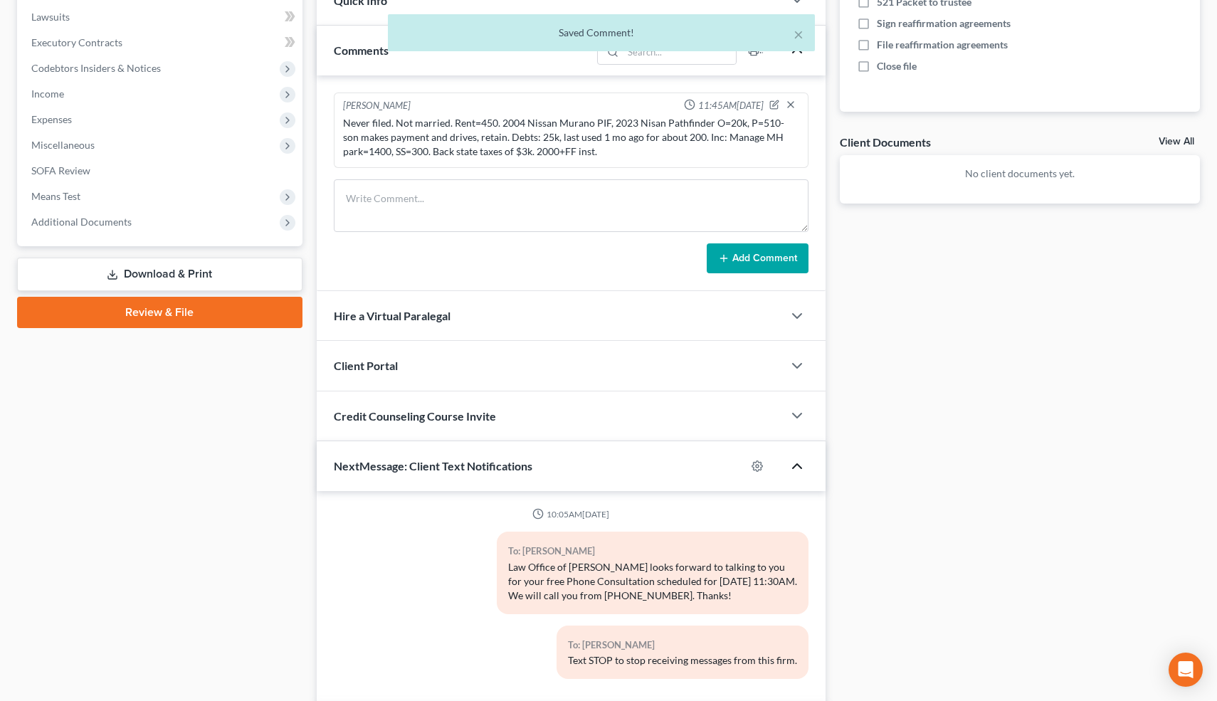
scroll to position [494, 0]
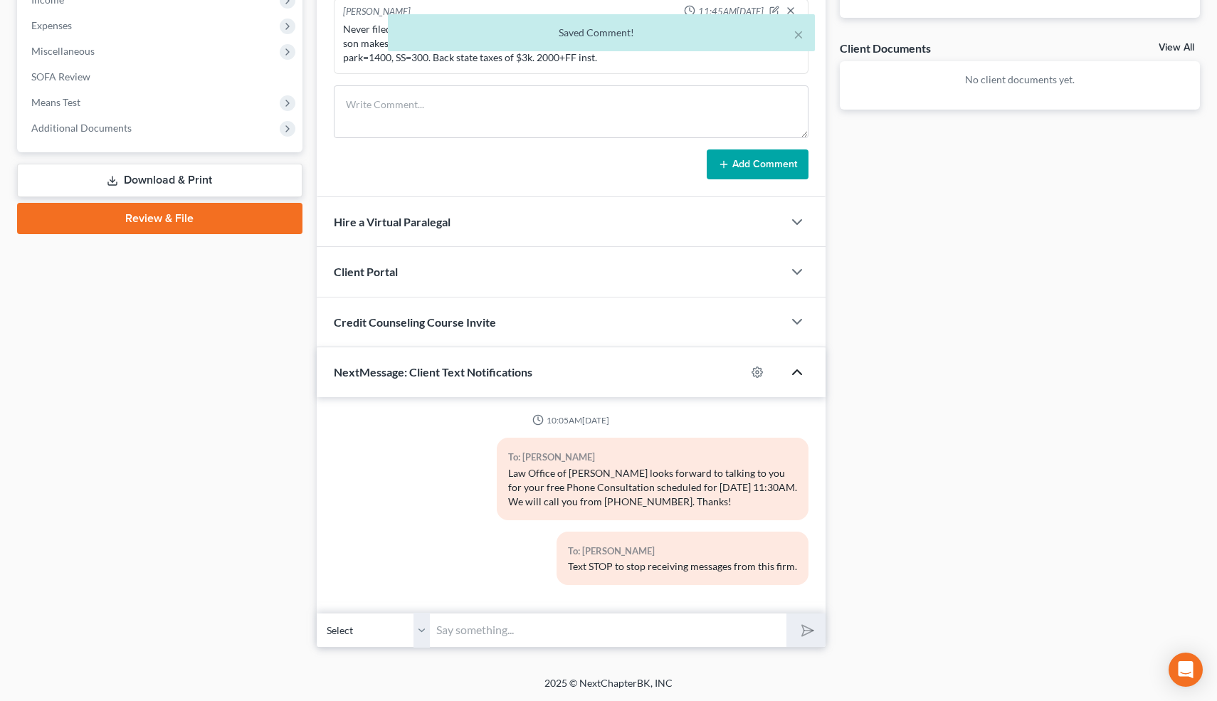
click at [540, 626] on input "text" at bounding box center [609, 630] width 357 height 35
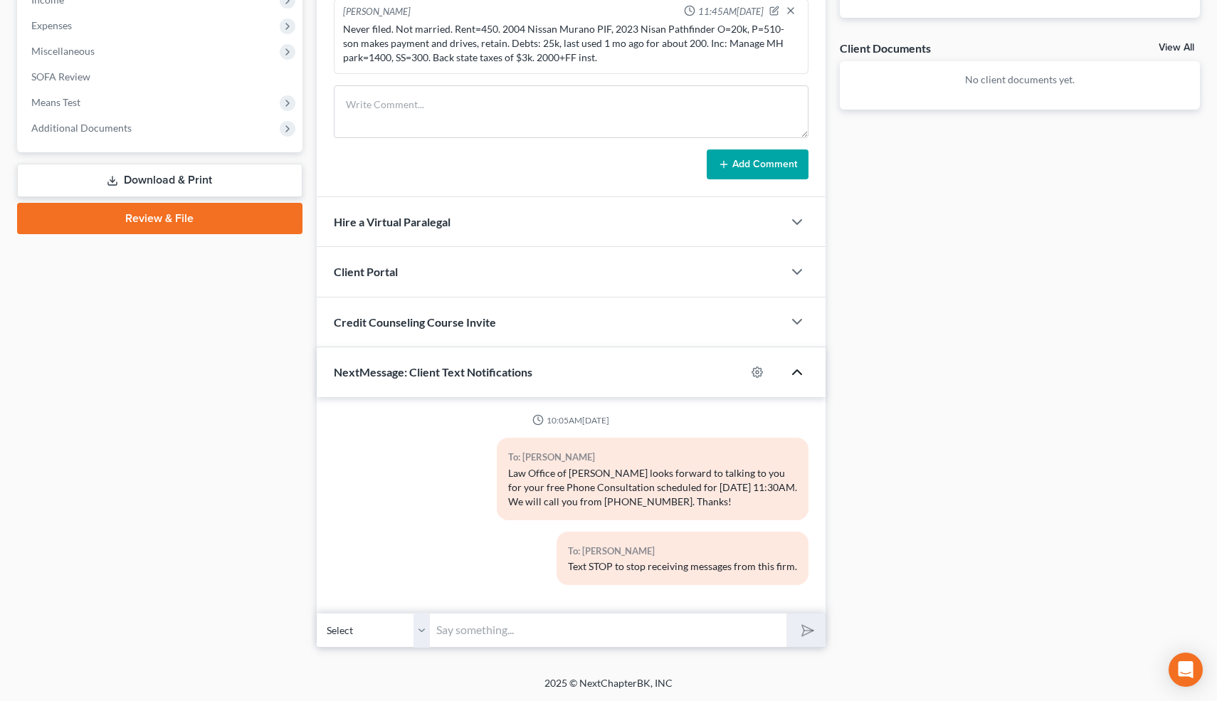
type input "Nice talking to you! Like I said, just reply here if you have any questions or …"
click at [811, 627] on icon "submit" at bounding box center [805, 631] width 20 height 20
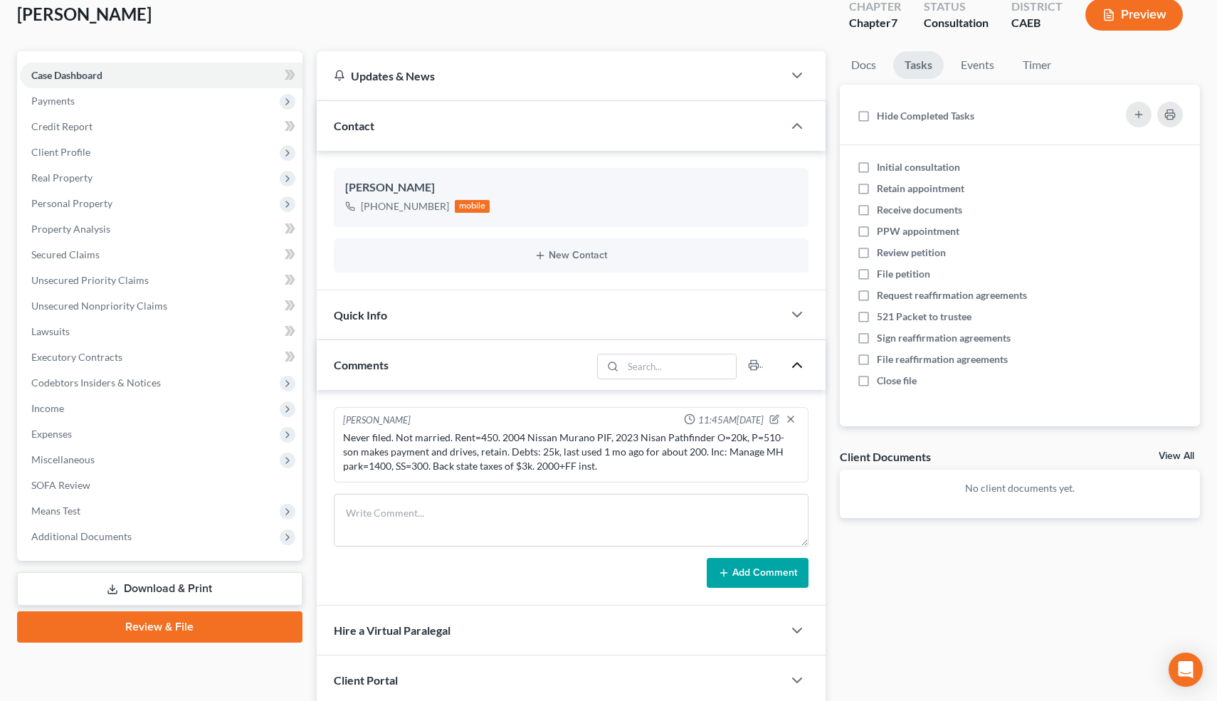
scroll to position [0, 0]
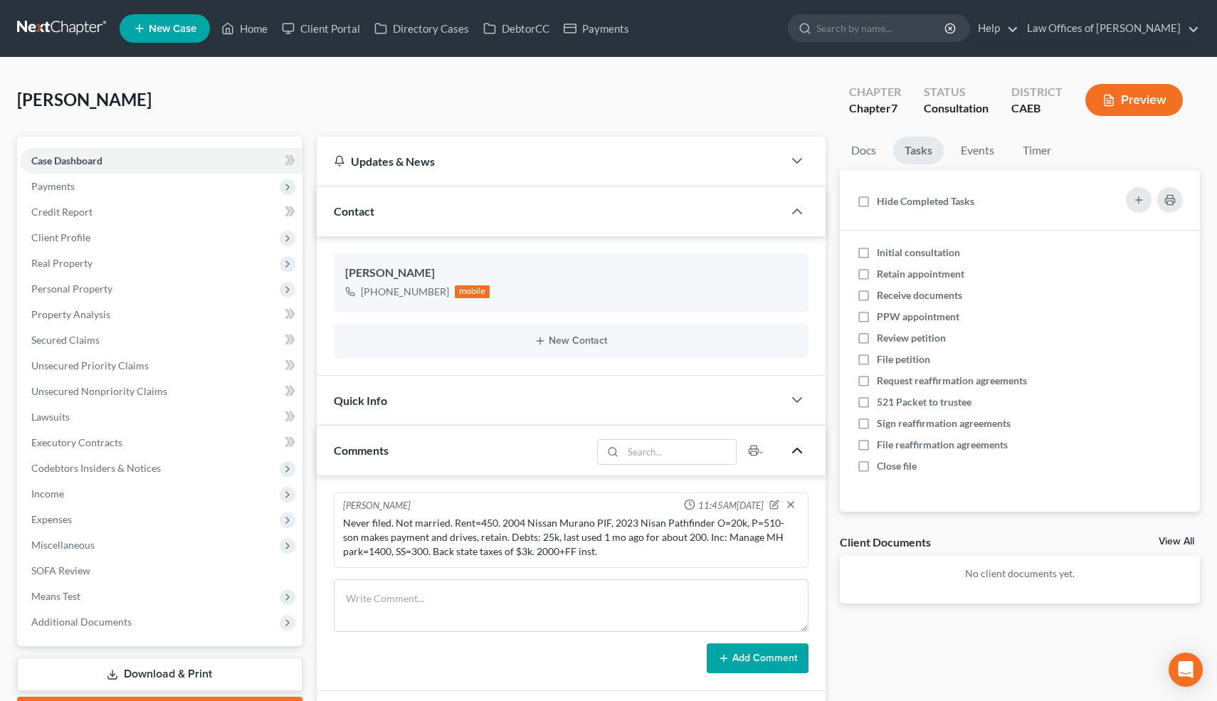
click at [511, 397] on div "Quick Info" at bounding box center [550, 400] width 467 height 49
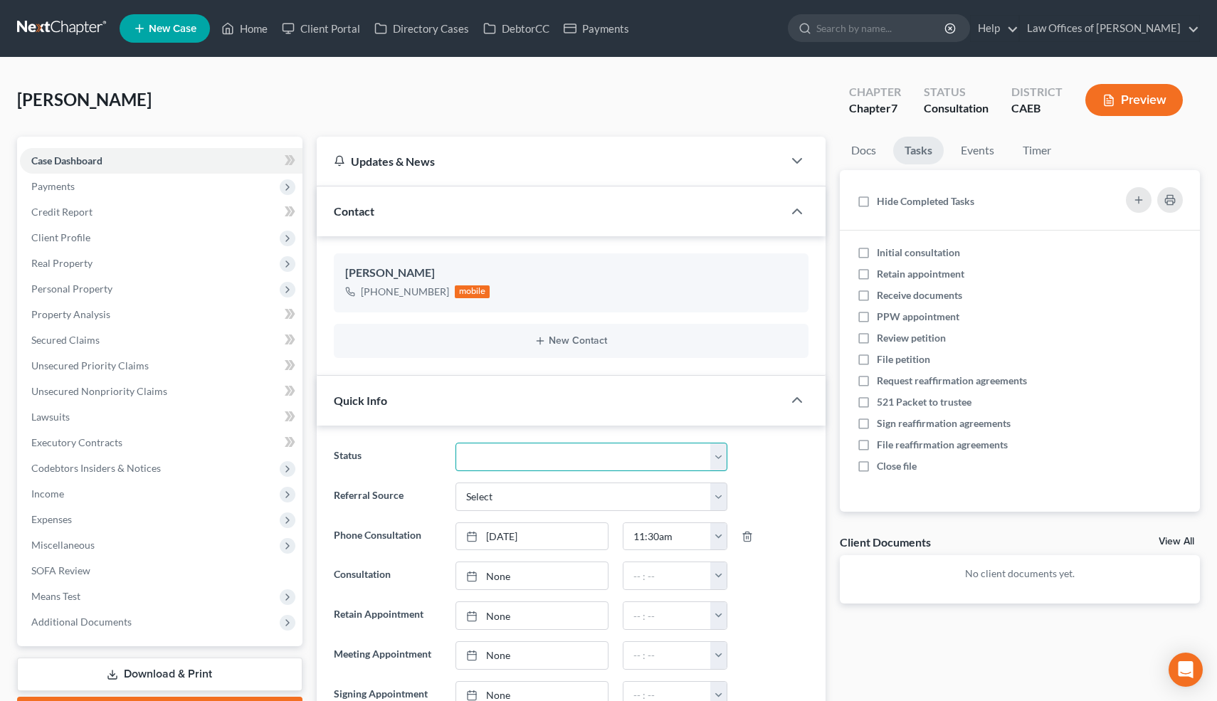
click at [496, 453] on select "Cancelled/Refund Closed Consultation Declined Discharged Filed Income Check In …" at bounding box center [591, 457] width 271 height 28
select select "11"
click at [456, 443] on select "Cancelled/Refund Closed Consultation Declined Discharged Filed Income Check In …" at bounding box center [591, 457] width 271 height 28
click at [255, 26] on link "Home" at bounding box center [244, 29] width 60 height 26
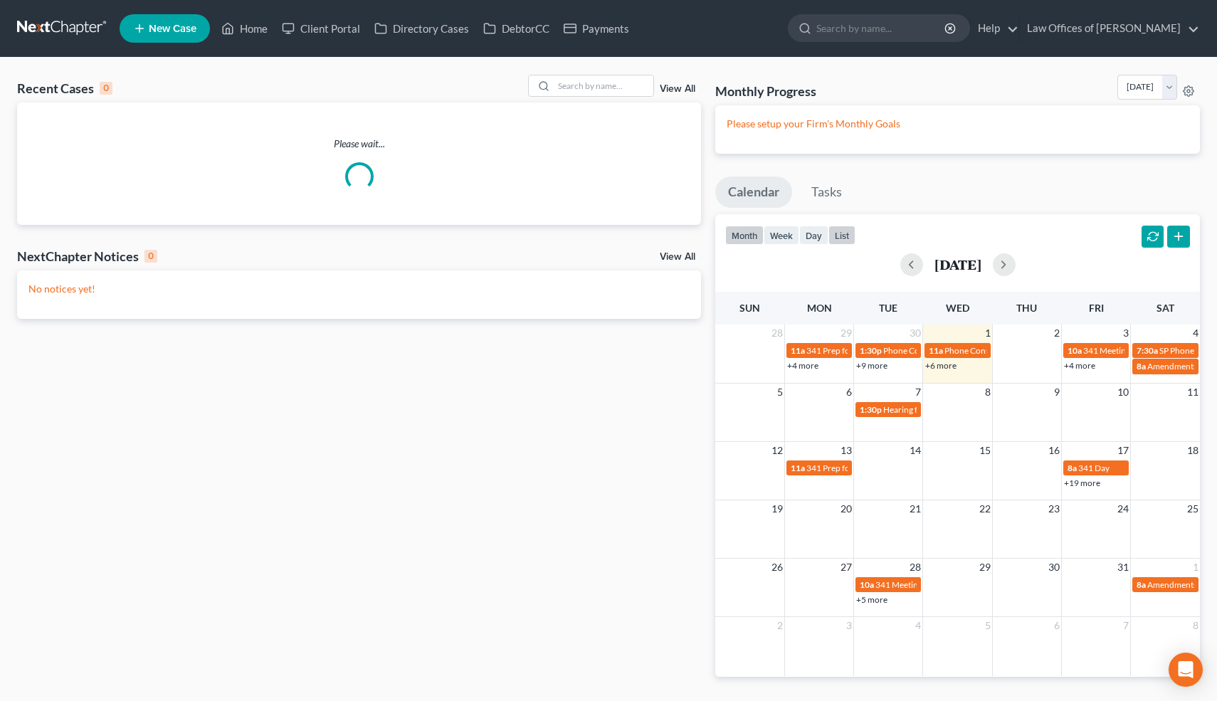
click at [841, 228] on button "list" at bounding box center [841, 235] width 27 height 19
click at [846, 233] on button "list" at bounding box center [841, 235] width 27 height 19
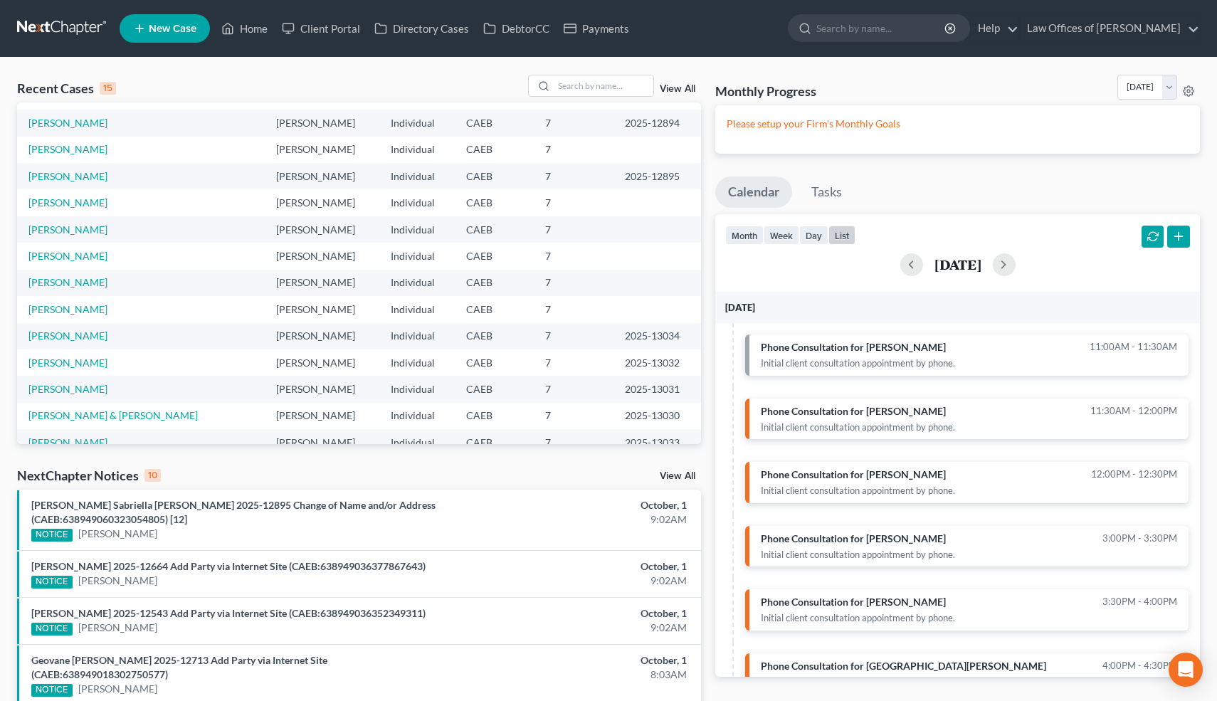
scroll to position [98, 0]
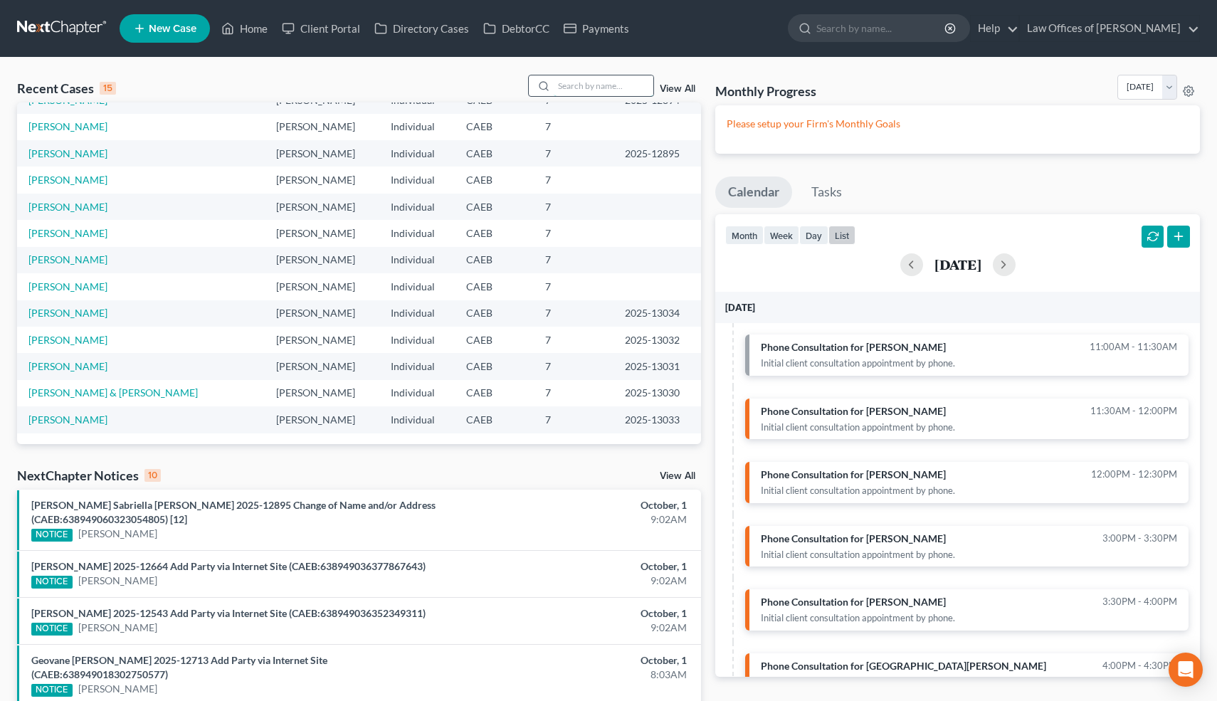
click at [601, 88] on input "search" at bounding box center [604, 85] width 100 height 21
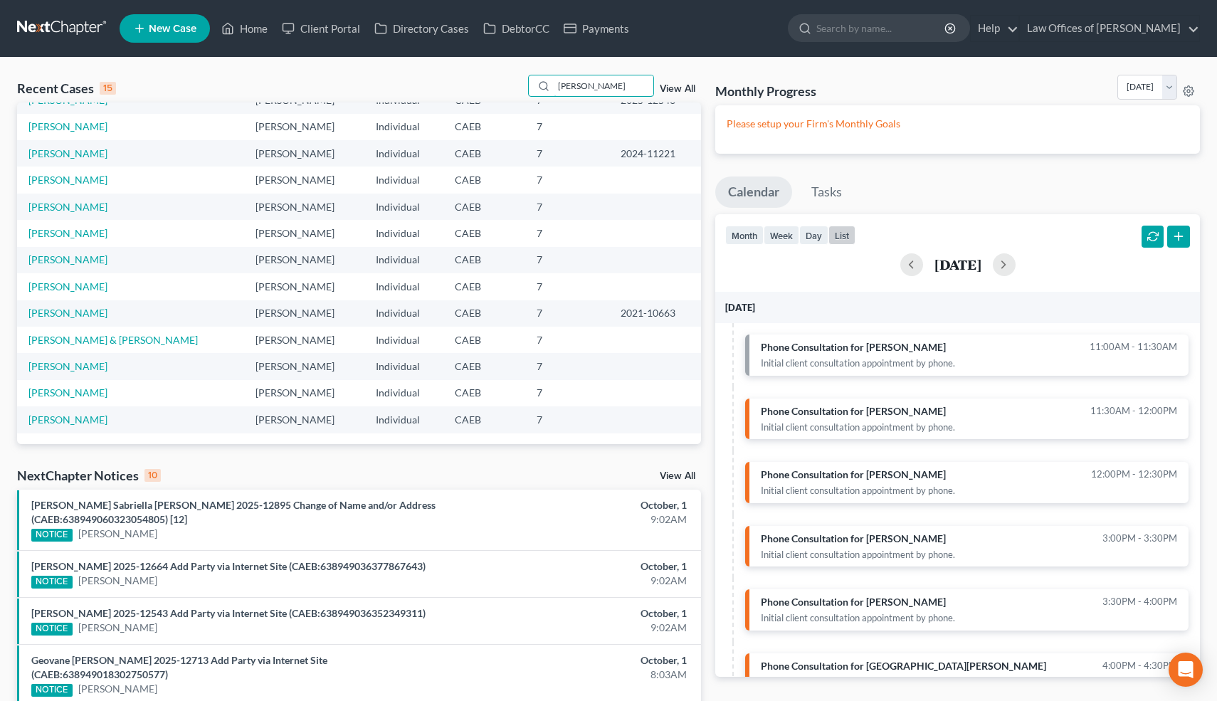
scroll to position [0, 0]
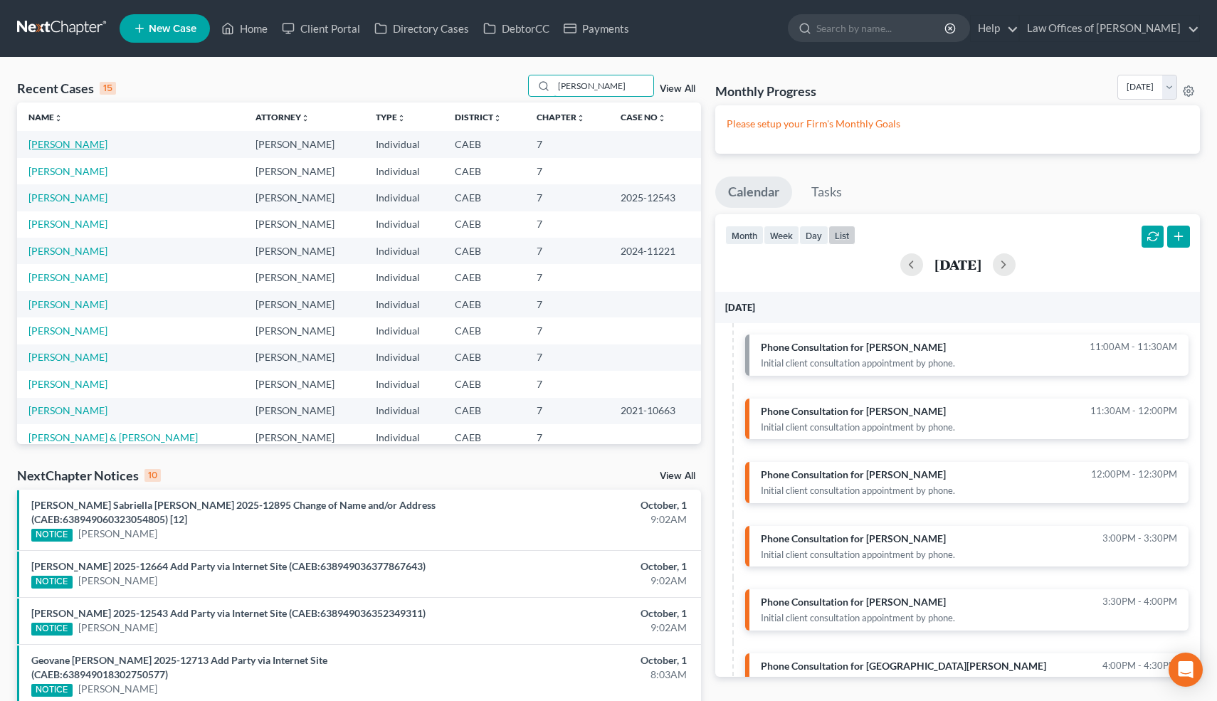
type input "jaime"
click at [91, 142] on link "[PERSON_NAME]" at bounding box center [67, 144] width 79 height 12
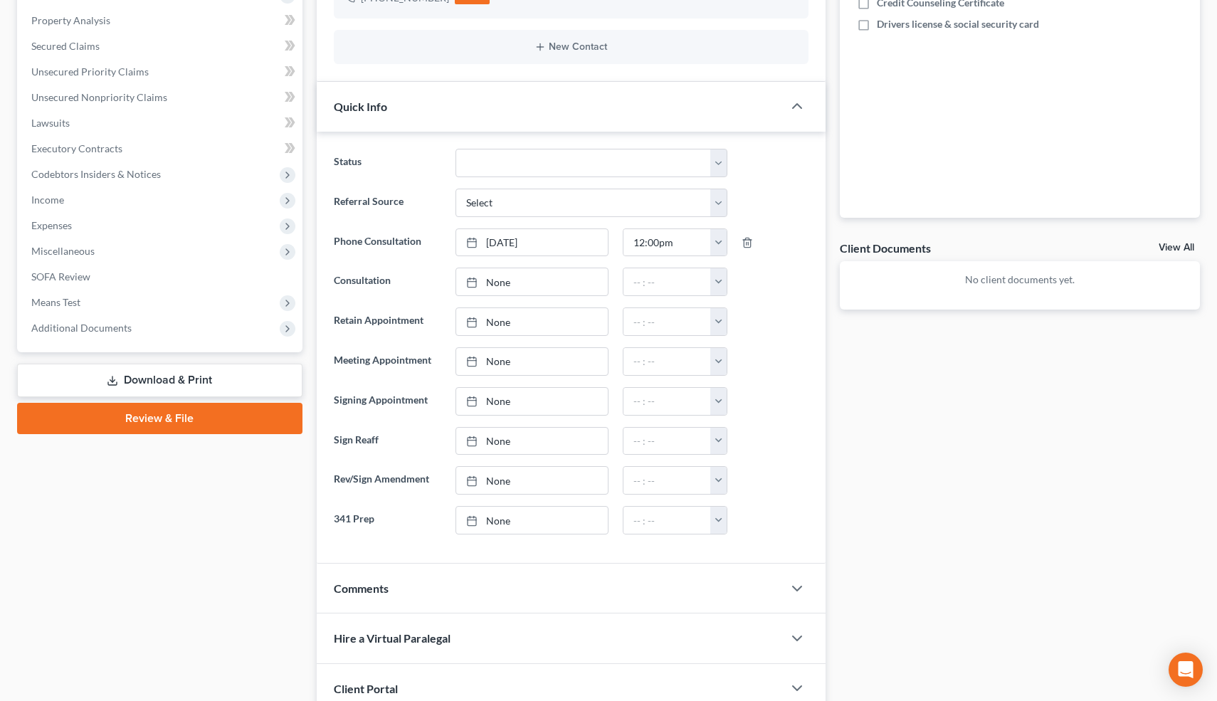
scroll to position [460, 0]
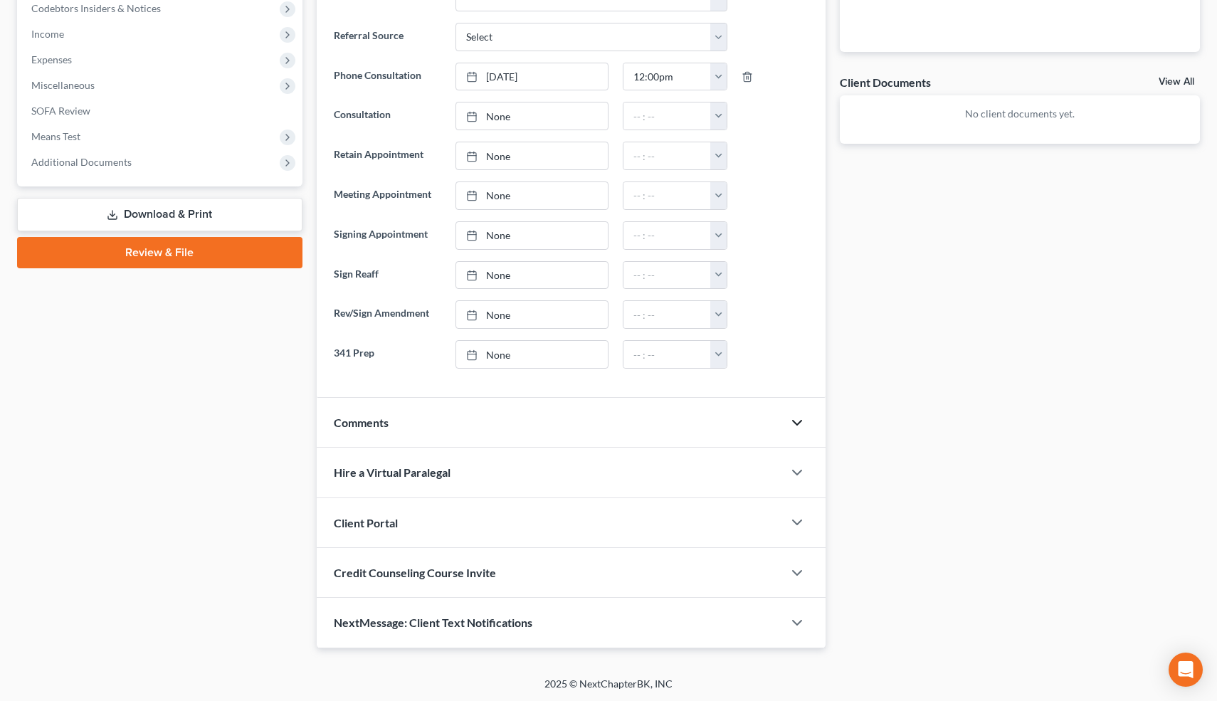
click at [792, 423] on icon "button" at bounding box center [797, 422] width 17 height 17
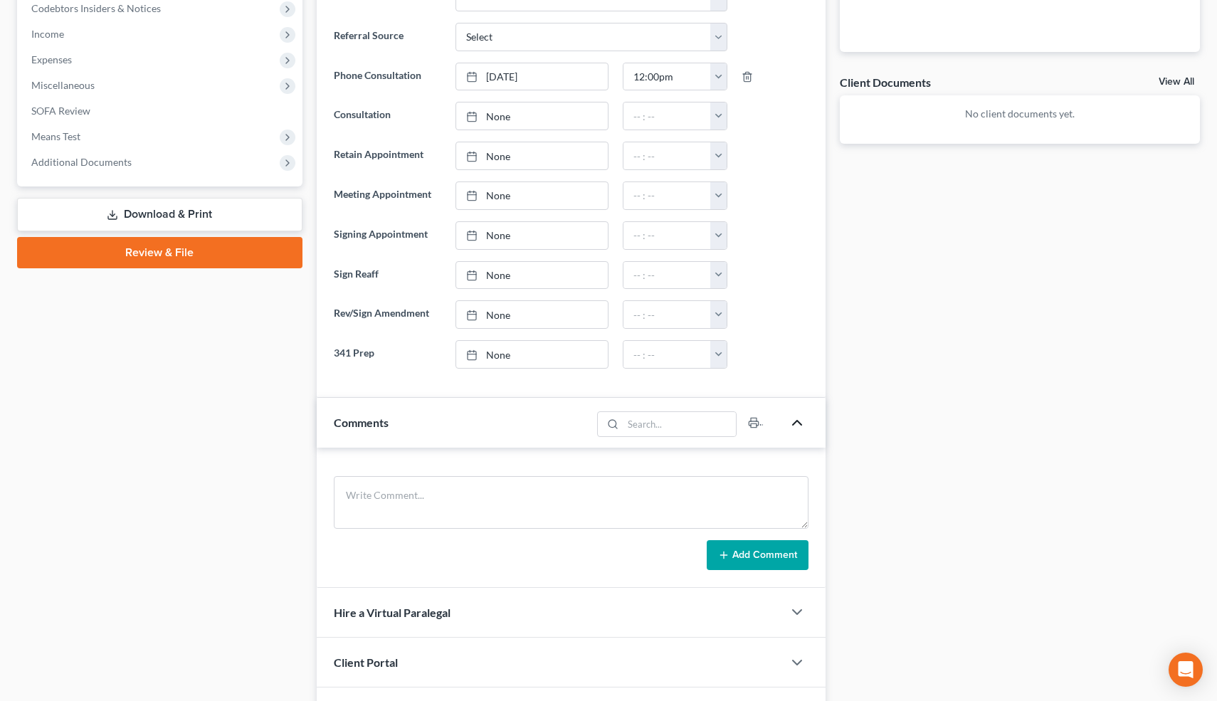
scroll to position [600, 0]
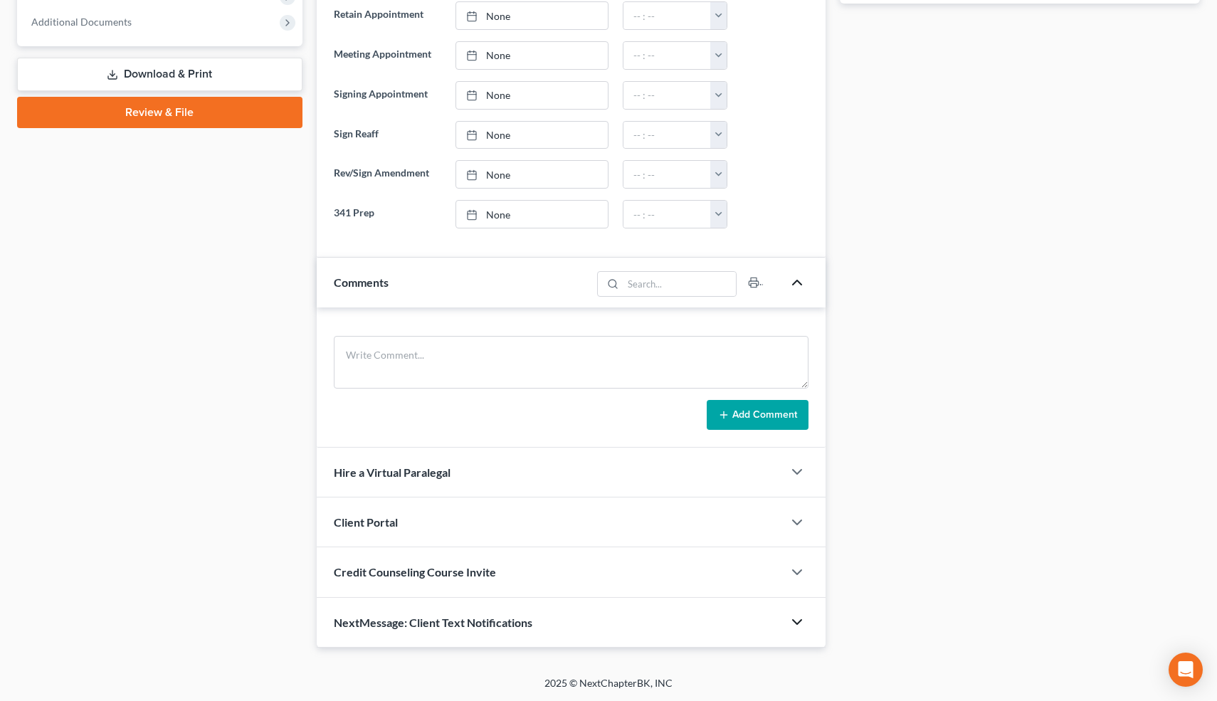
click at [798, 624] on icon "button" at bounding box center [797, 622] width 17 height 17
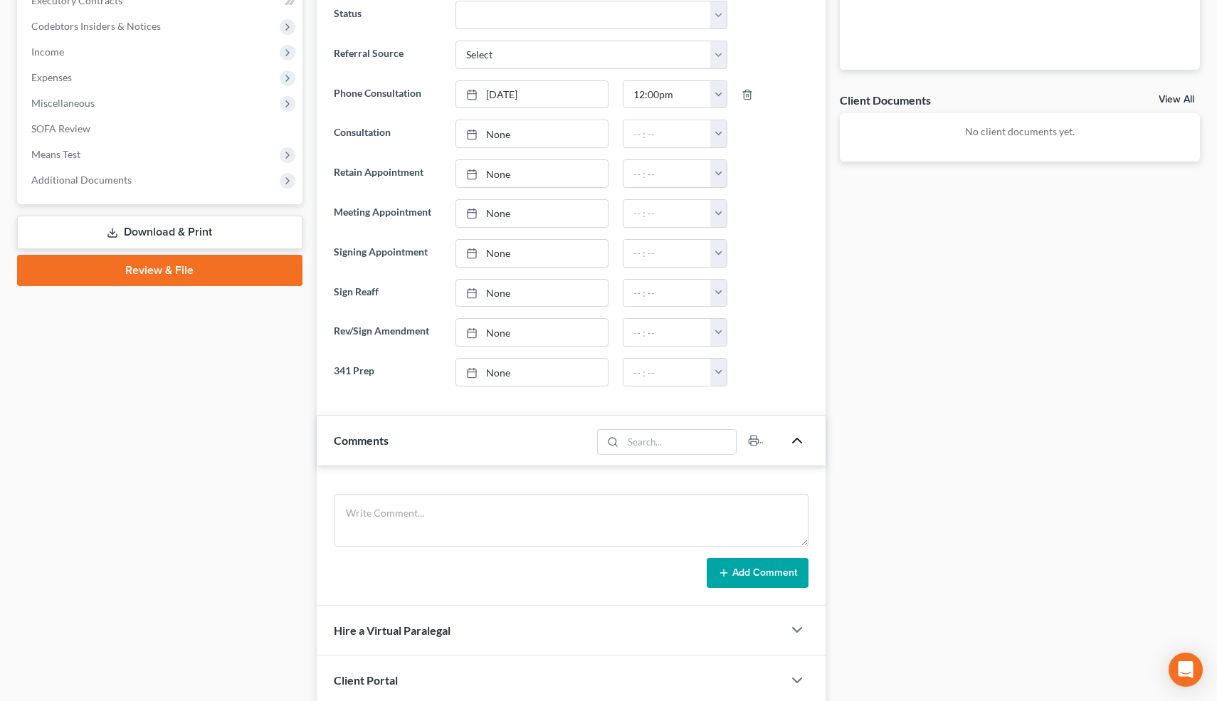
scroll to position [443, 0]
click at [835, 475] on div "Docs Tasks Events Timer 0% Completed Nothing here yet! Paystubs Income Document…" at bounding box center [1020, 374] width 374 height 1362
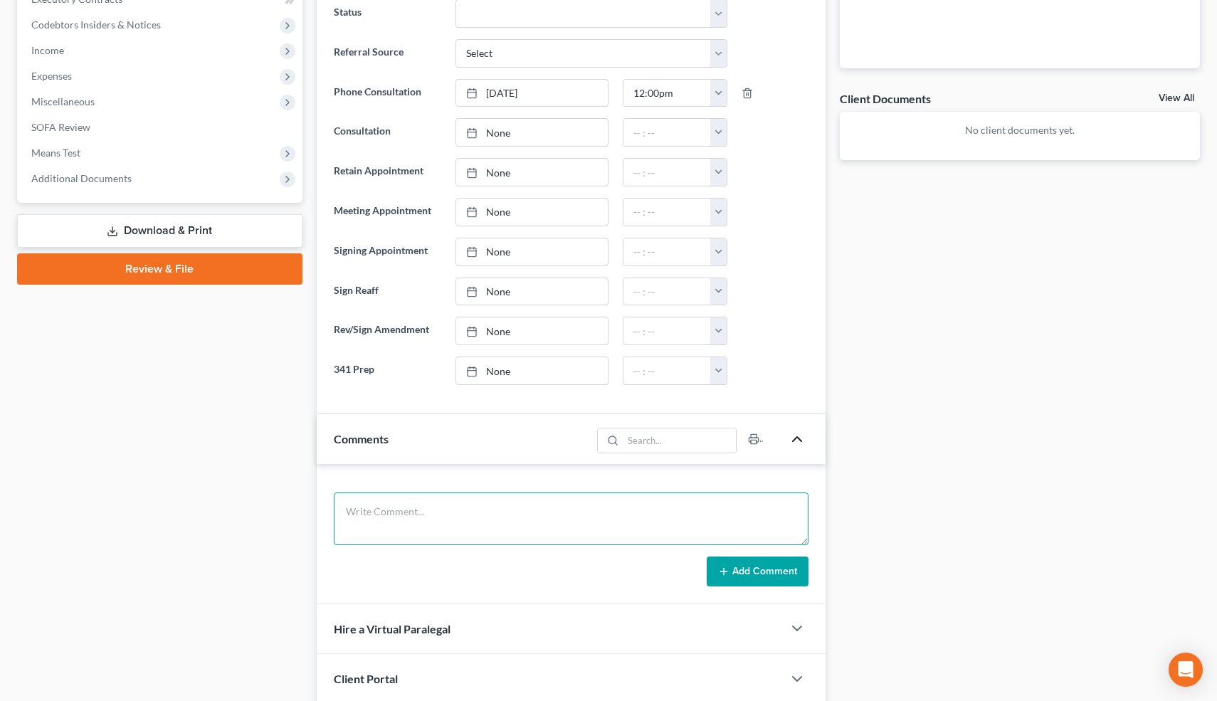
click at [557, 499] on textarea at bounding box center [571, 519] width 475 height 53
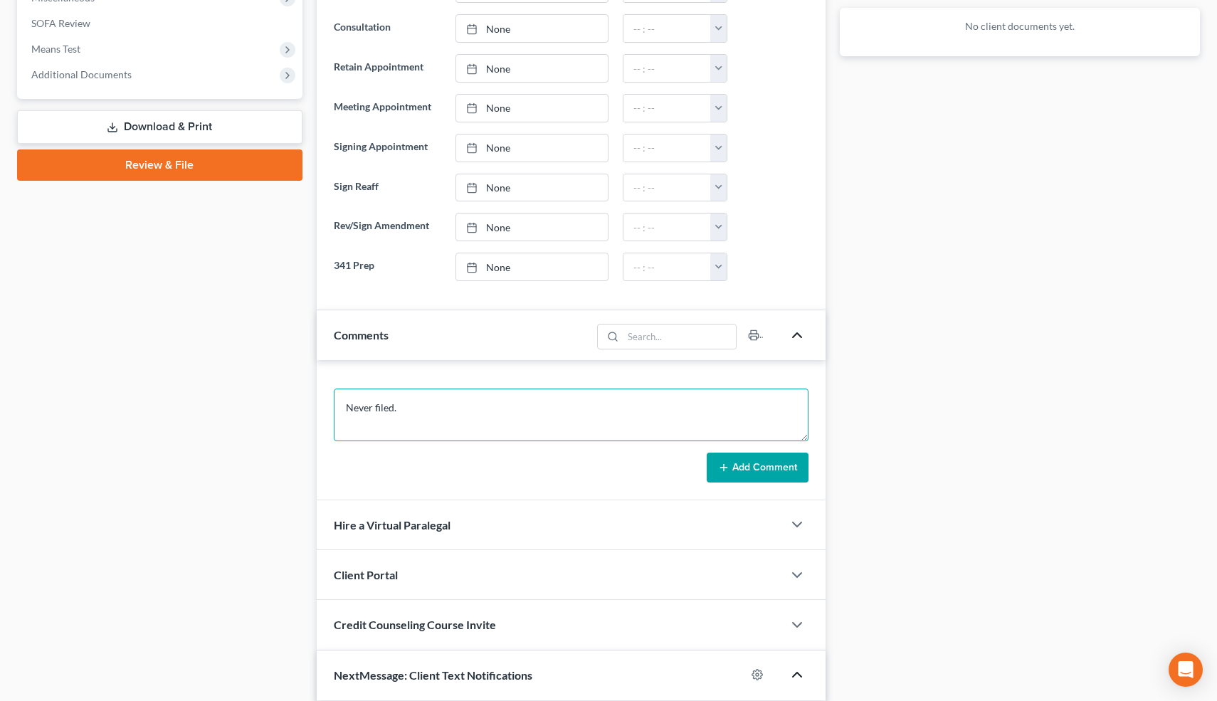
scroll to position [540, 0]
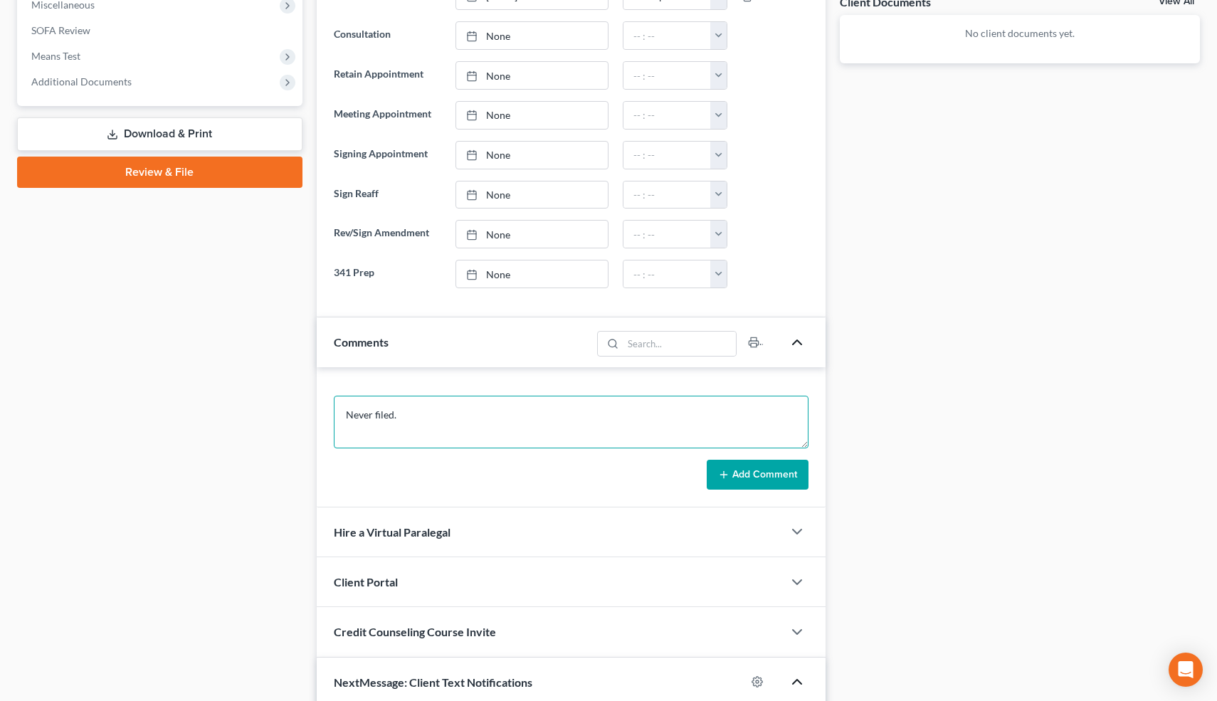
click at [454, 410] on textarea "Never filed." at bounding box center [571, 422] width 475 height 53
click at [479, 431] on textarea "Never filed. Not married. Buying O=380k, V=500k, P=2500, retain. 2020 GMC Sierr…" at bounding box center [571, 422] width 475 height 53
drag, startPoint x: 416, startPoint y: 427, endPoint x: 423, endPoint y: 426, distance: 7.3
click at [416, 427] on textarea "Never filed. Not married. Buying O=380k, V=500k, P=2500, retain. 2020 GMC Sierr…" at bounding box center [571, 422] width 475 height 53
click at [748, 419] on textarea "Never filed. Not married. Buying O=380k, V=500k, P=2500, retain. 2020 GMC Sierr…" at bounding box center [571, 422] width 475 height 53
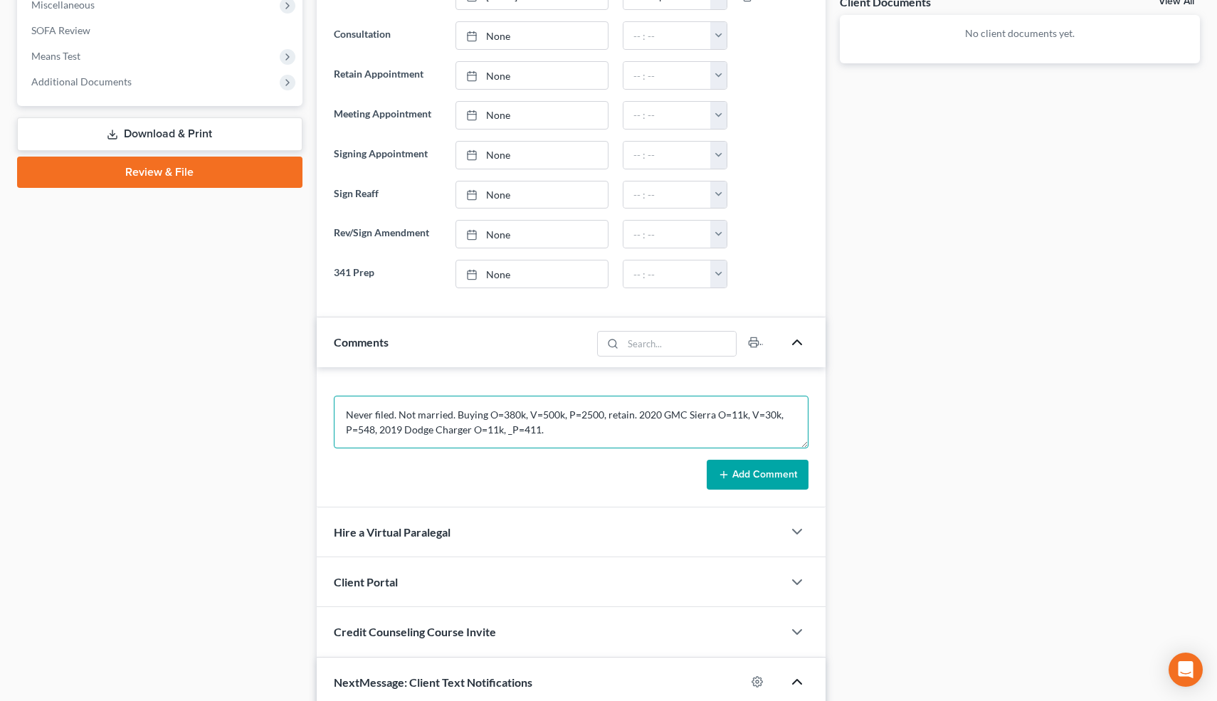
click at [511, 432] on textarea "Never filed. Not married. Buying O=380k, V=500k, P=2500, retain. 2020 GMC Sierr…" at bounding box center [571, 422] width 475 height 53
type textarea "Never filed. Not married. Buying O=380k, V=500k, P=2500, retain. 2020 GMC Sierr…"
click at [760, 470] on button "Add Comment" at bounding box center [758, 475] width 102 height 30
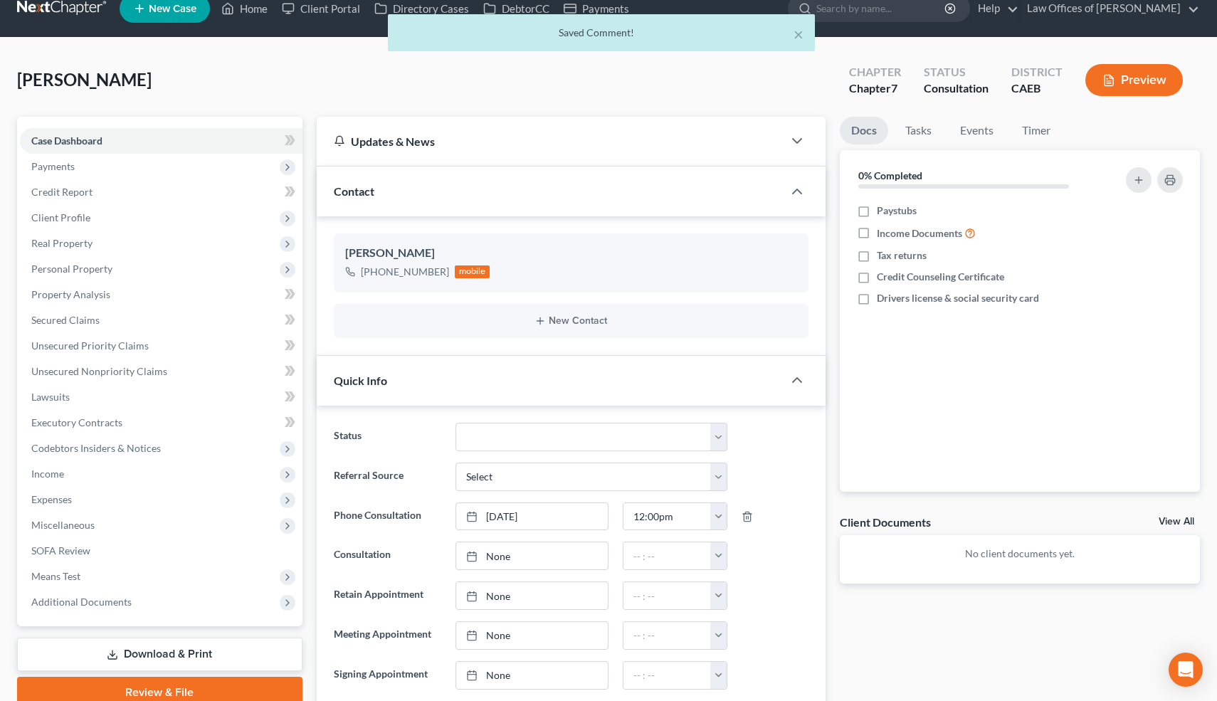
scroll to position [0, 0]
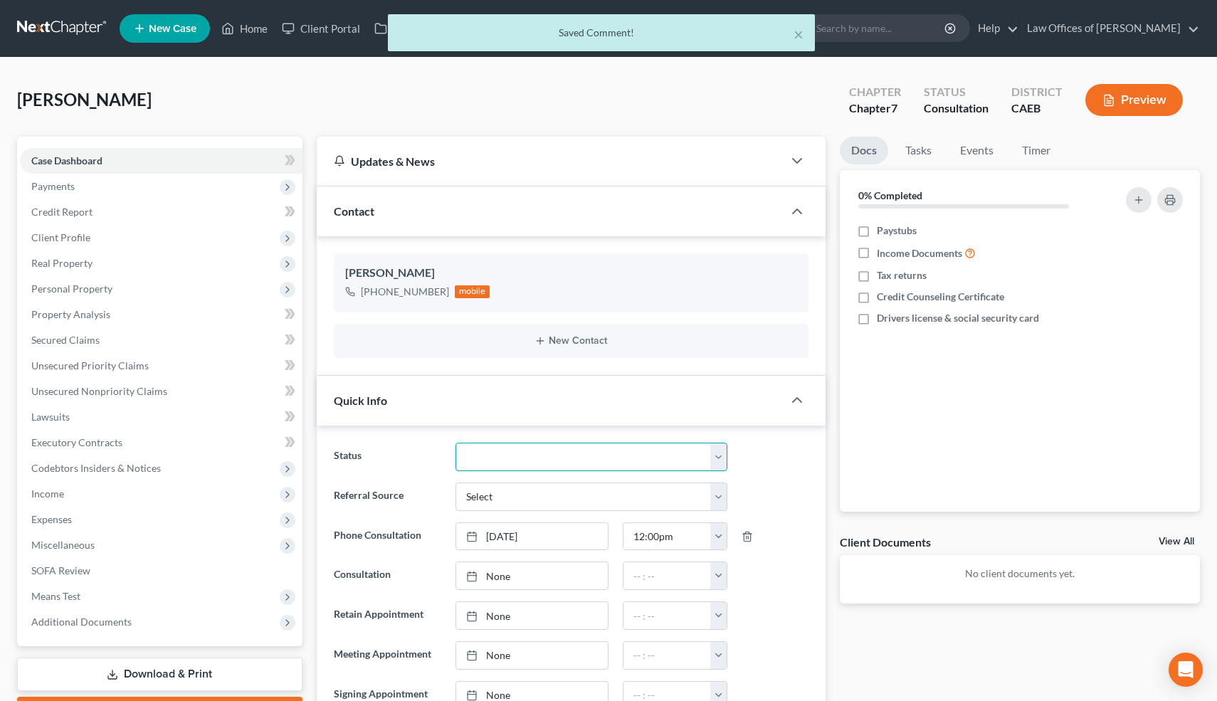
click at [524, 448] on select "Cancelled/Refund Closed Consultation Declined Discharged Filed Income Check In …" at bounding box center [591, 457] width 271 height 28
select select "3"
click at [456, 443] on select "Cancelled/Refund Closed Consultation Declined Discharged Filed Income Check In …" at bounding box center [591, 457] width 271 height 28
click at [798, 33] on button "×" at bounding box center [799, 34] width 10 height 17
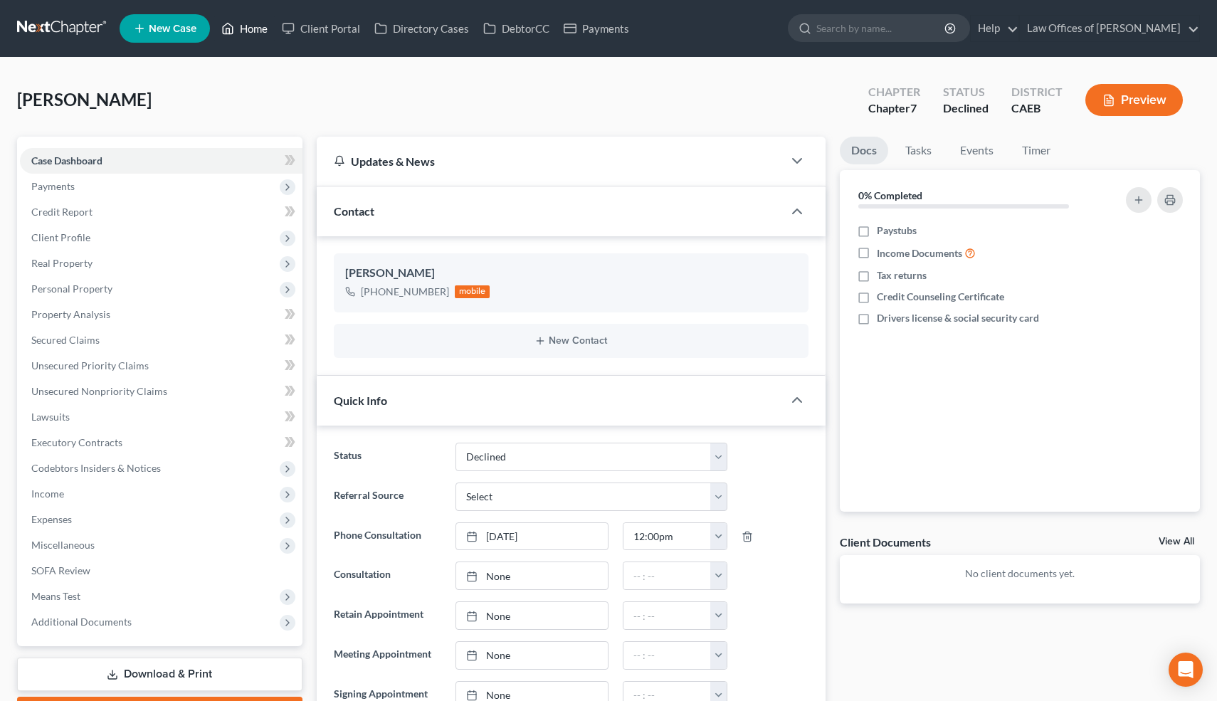
click at [251, 28] on link "Home" at bounding box center [244, 29] width 60 height 26
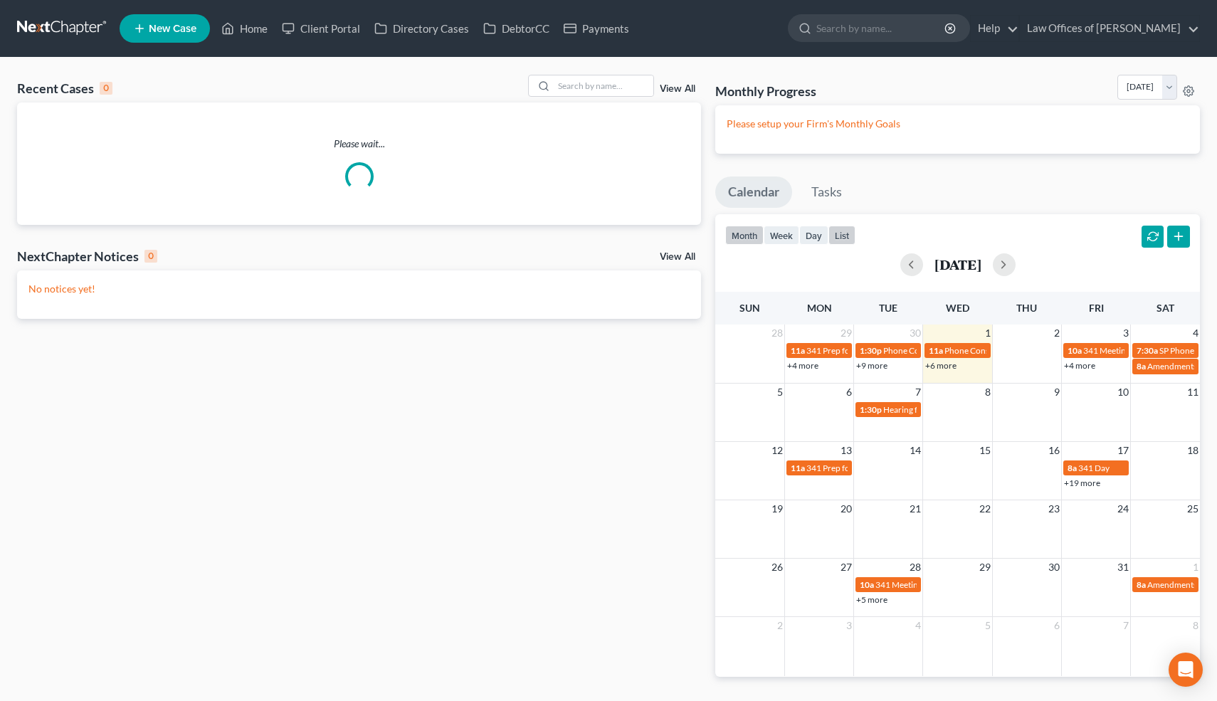
click at [846, 236] on button "list" at bounding box center [841, 235] width 27 height 19
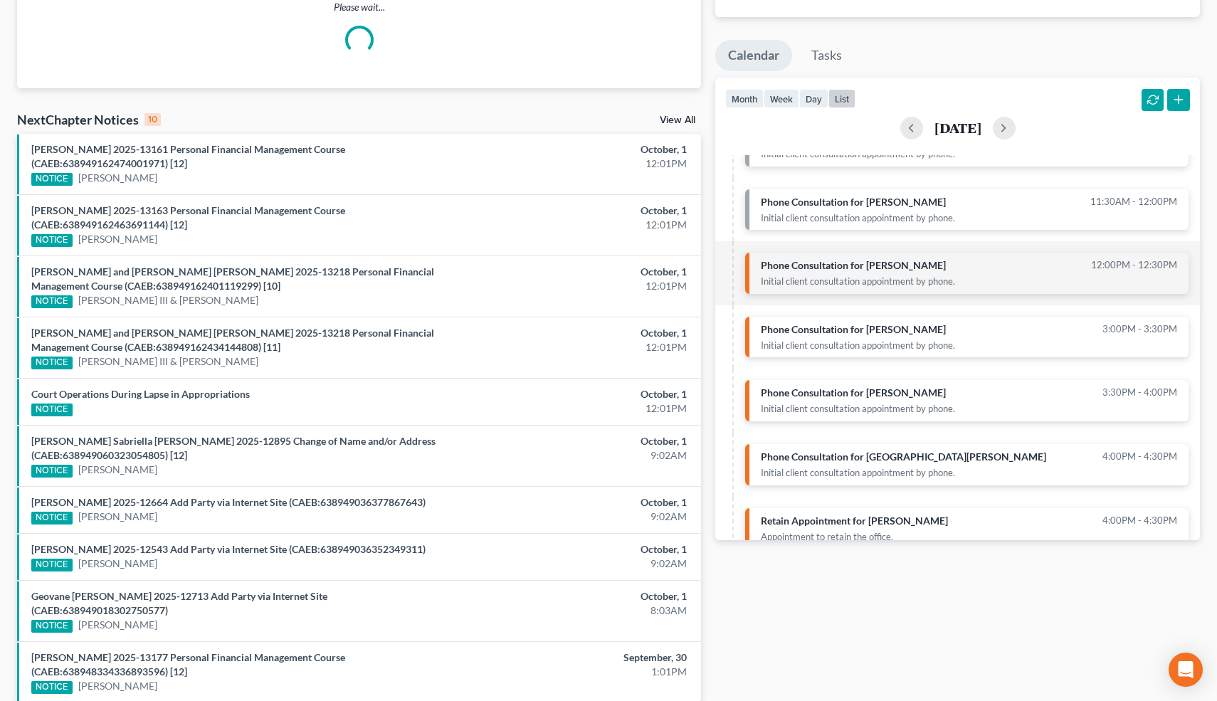
scroll to position [93, 0]
